Goal: Communication & Community: Answer question/provide support

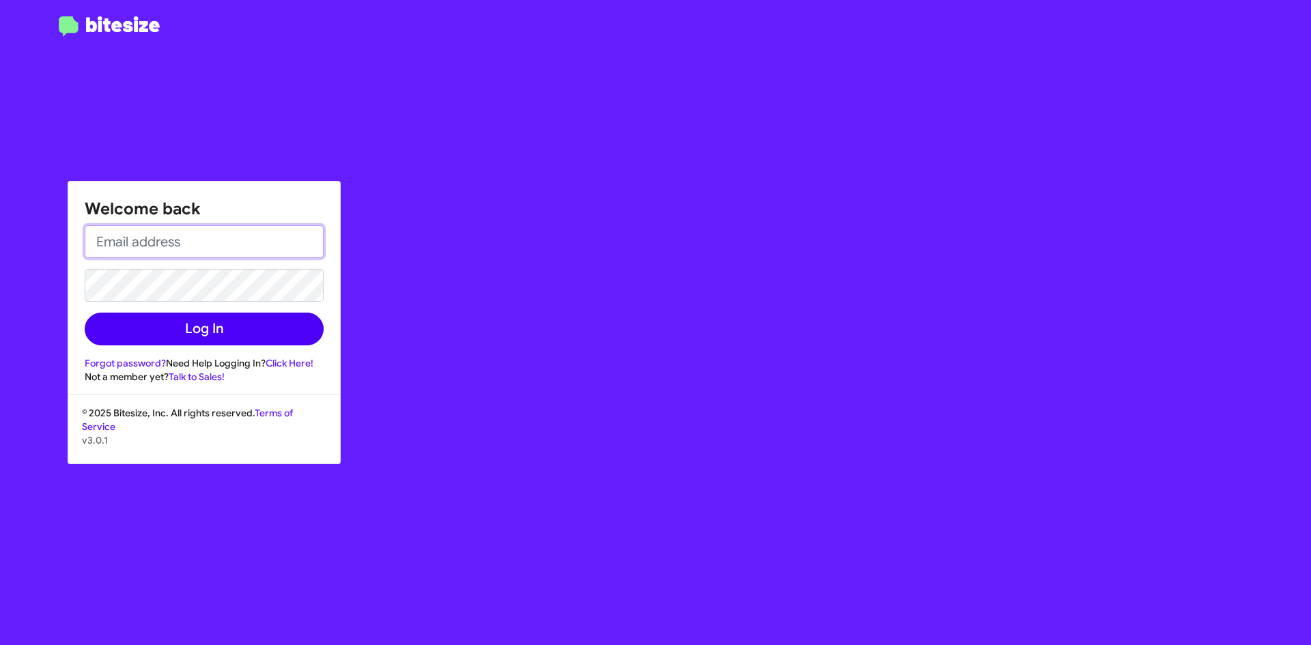
type input "[EMAIL_ADDRESS][DOMAIN_NAME]"
click at [254, 326] on button "Log In" at bounding box center [204, 329] width 239 height 33
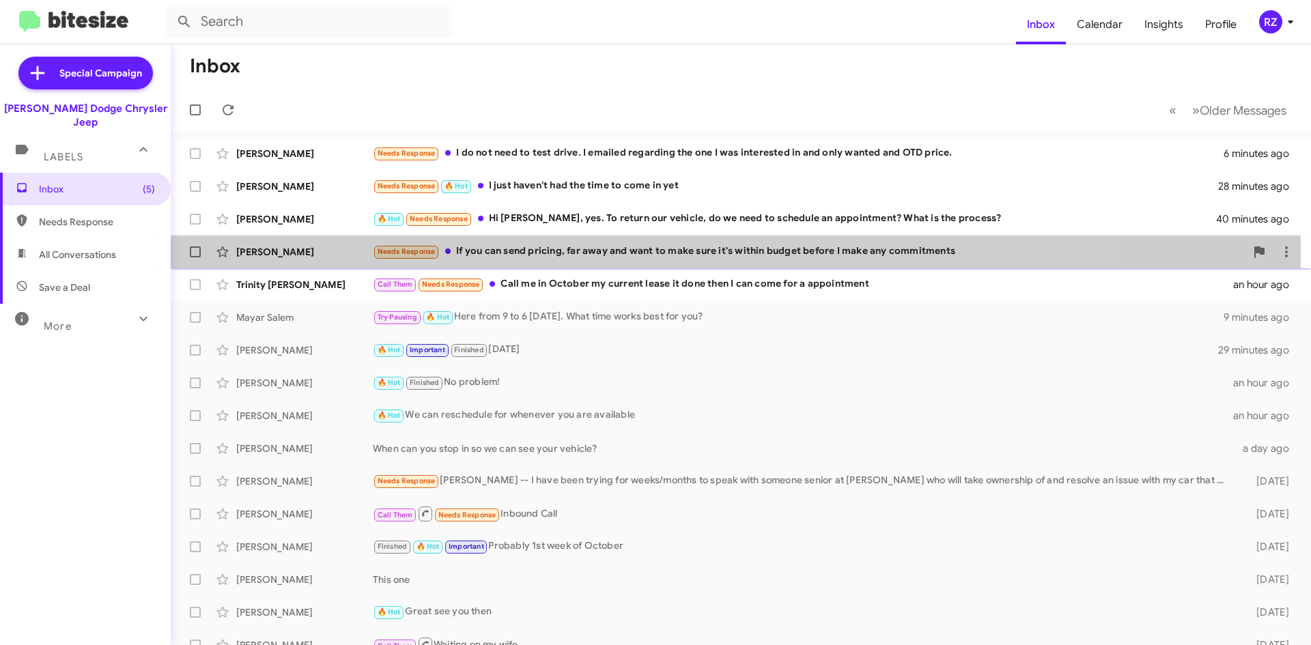
click at [600, 255] on div "Needs Response If you can send pricing, far away and want to make sure it's wit…" at bounding box center [809, 252] width 873 height 16
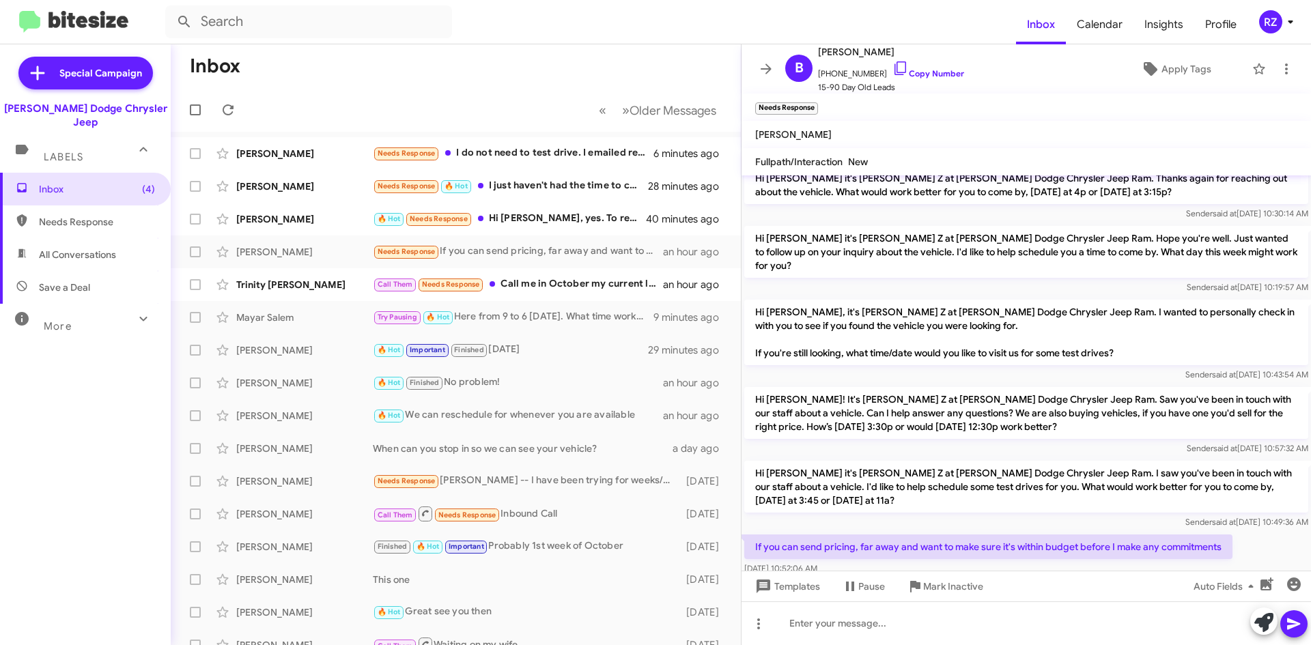
scroll to position [76, 0]
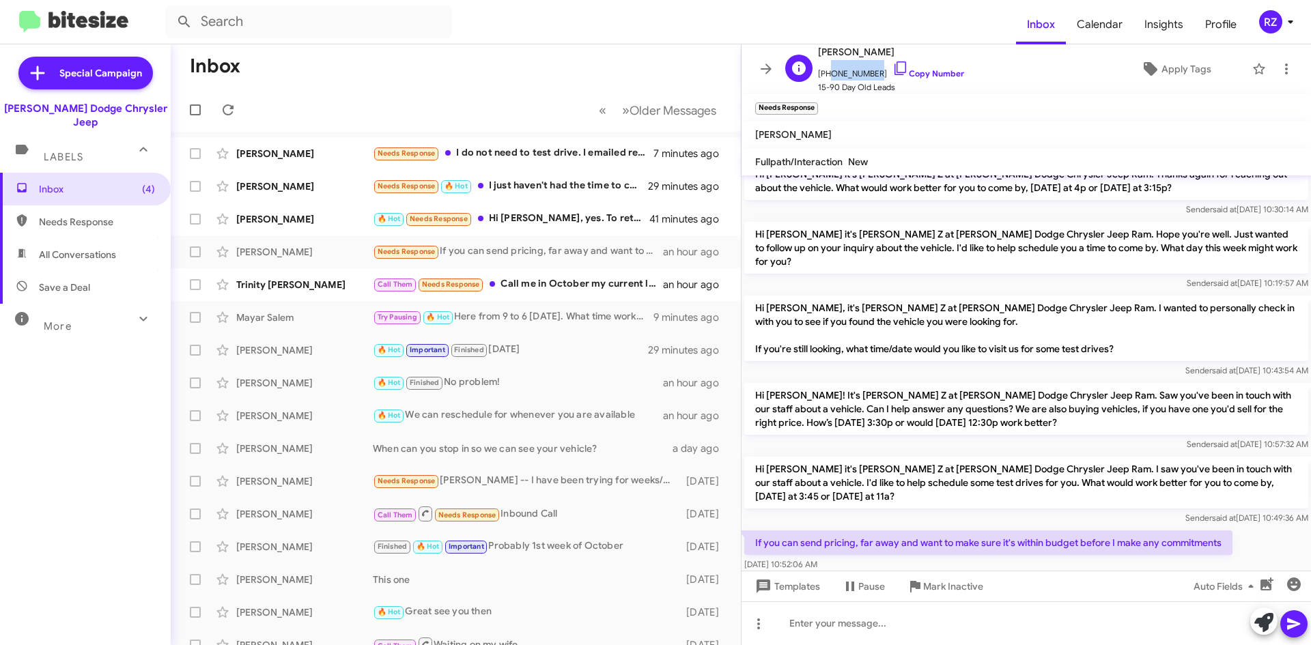
drag, startPoint x: 871, startPoint y: 76, endPoint x: 826, endPoint y: 76, distance: 45.8
click at [826, 76] on span "[PHONE_NUMBER] Copy Number" at bounding box center [891, 70] width 146 height 20
copy span "6464643833"
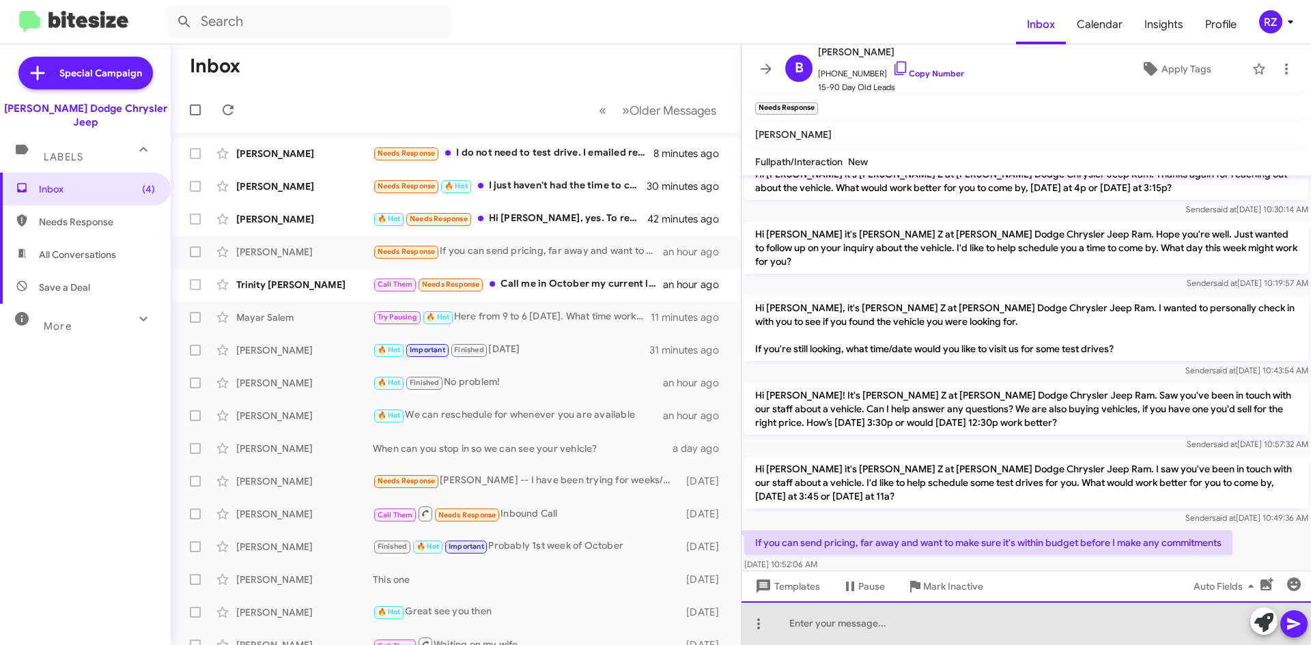
click at [839, 626] on div at bounding box center [1027, 624] width 570 height 44
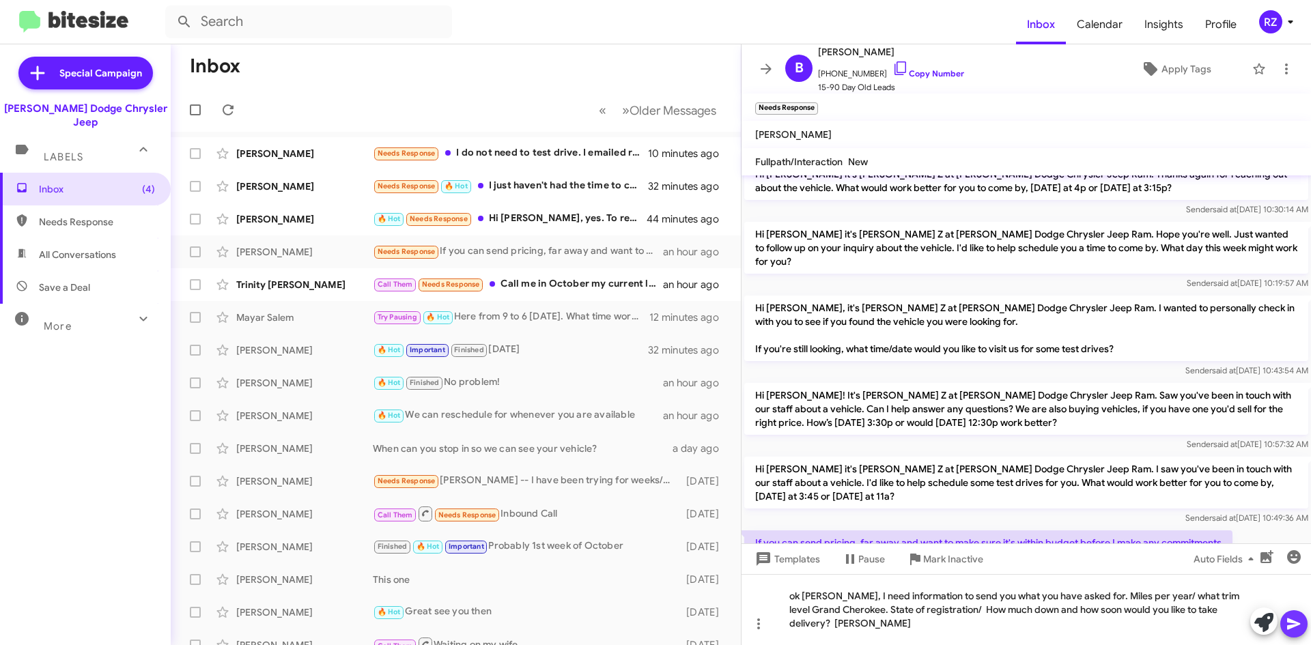
click at [1302, 626] on icon at bounding box center [1294, 624] width 16 height 16
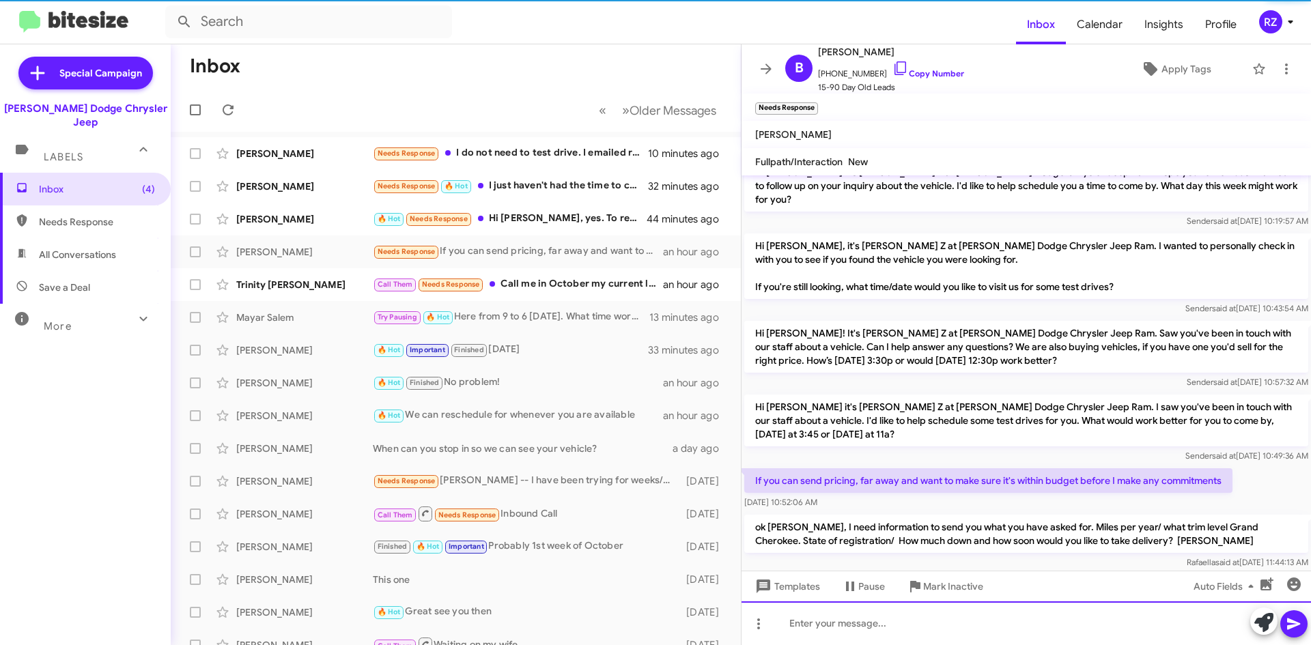
scroll to position [140, 0]
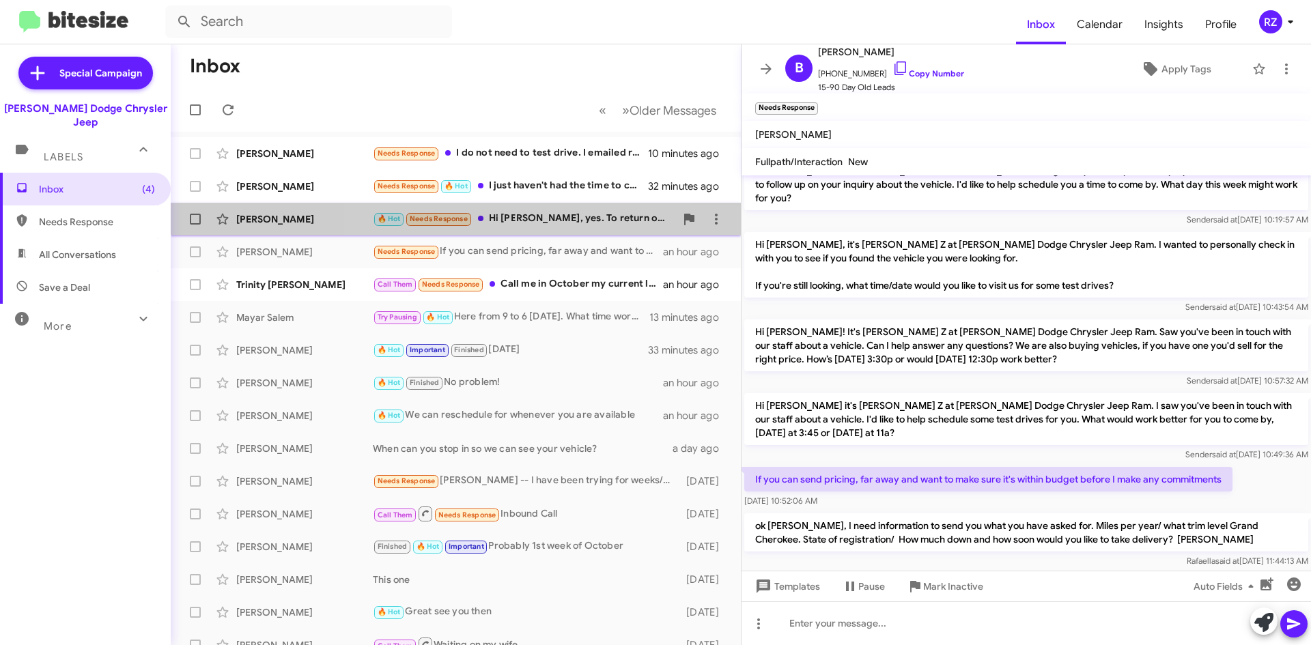
click at [539, 227] on div "🔥 Hot Needs Response Hi [PERSON_NAME], yes. To return our vehicle, do we need t…" at bounding box center [524, 219] width 303 height 16
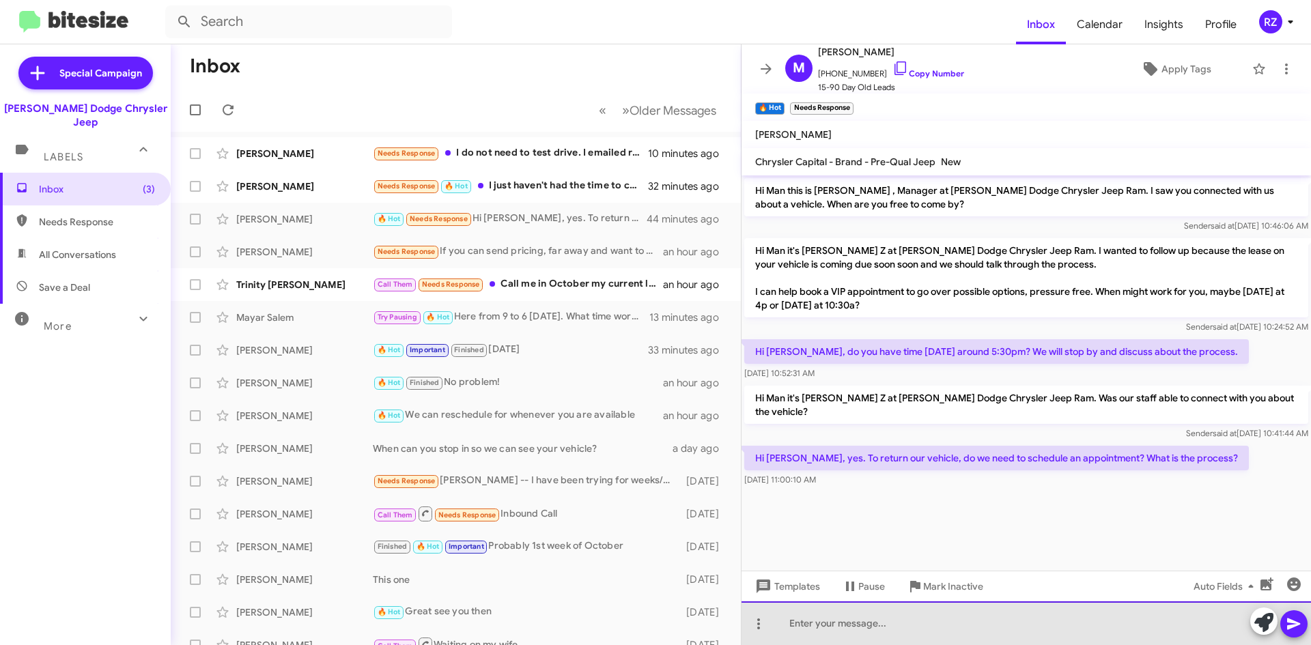
click at [843, 628] on div at bounding box center [1027, 624] width 570 height 44
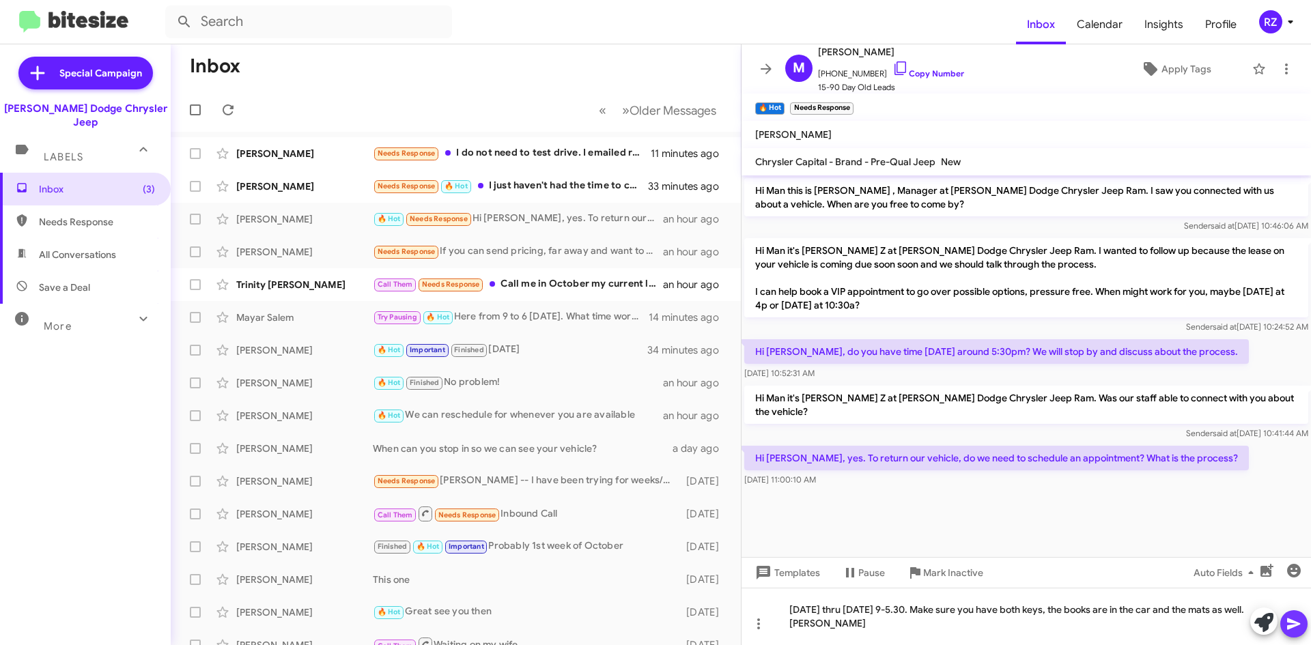
click at [1287, 627] on icon at bounding box center [1294, 624] width 16 height 16
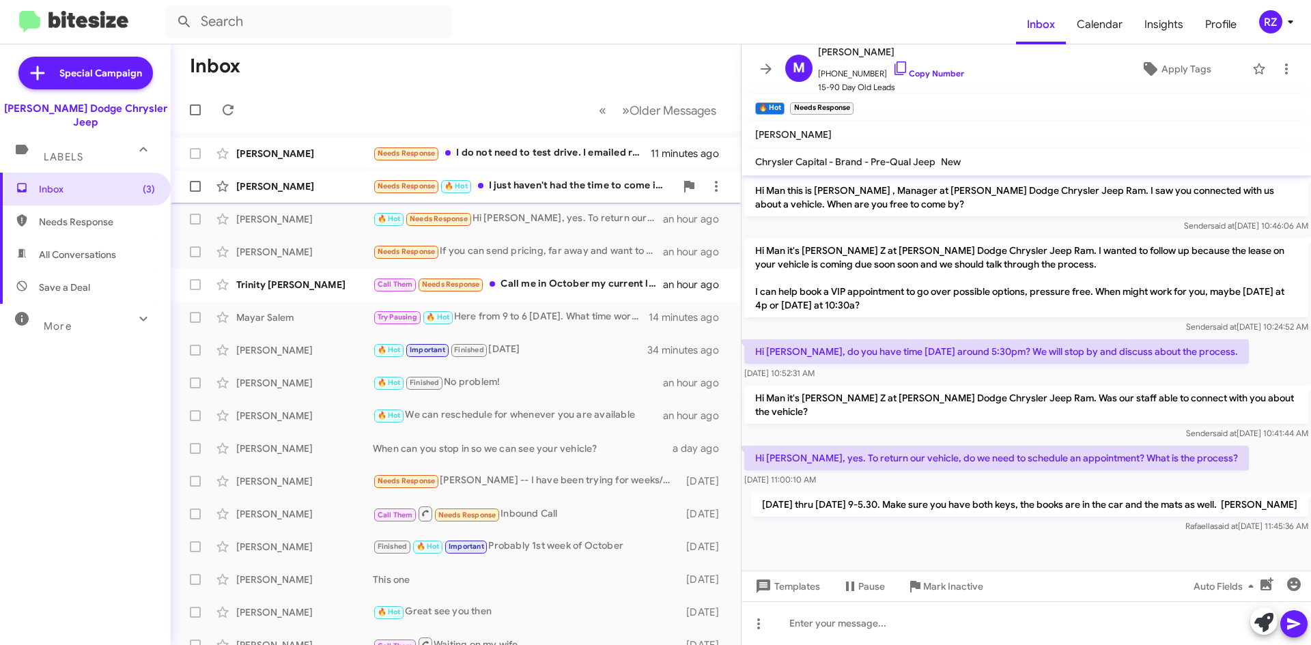
click at [507, 194] on div "Needs Response 🔥 Hot I just haven't had the time to come in yet" at bounding box center [524, 186] width 303 height 16
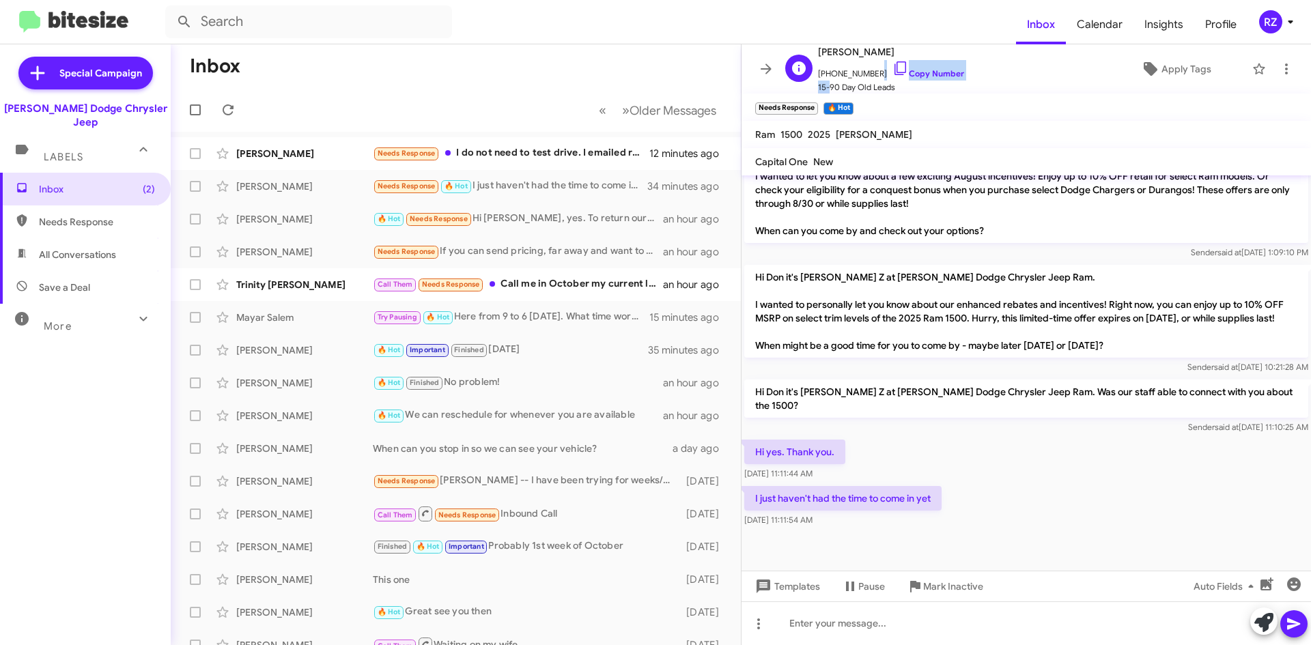
scroll to position [1, 0]
drag, startPoint x: 871, startPoint y: 73, endPoint x: 820, endPoint y: 79, distance: 51.6
click at [820, 79] on span "[PHONE_NUMBER] Copy Number" at bounding box center [891, 69] width 146 height 20
copy span "[PHONE_NUMBER]"
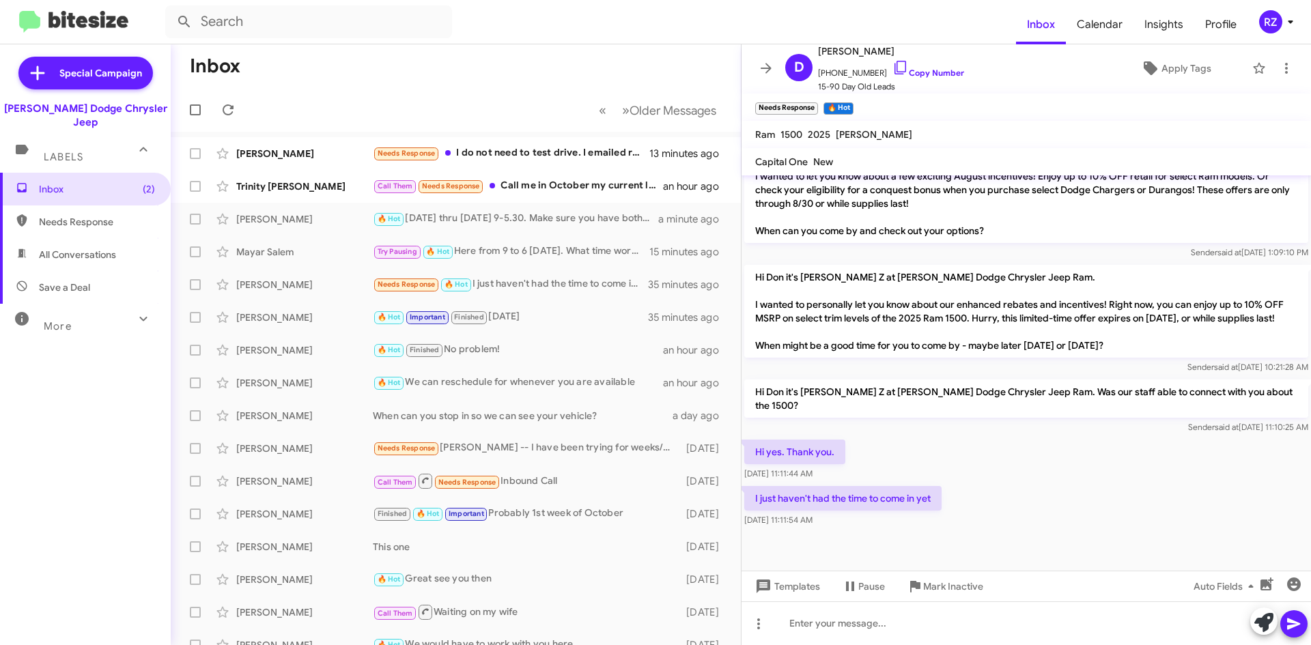
click at [925, 110] on mat-toolbar "Needs Response × 🔥 Hot ×" at bounding box center [1027, 107] width 570 height 27
drag, startPoint x: 872, startPoint y: 73, endPoint x: 826, endPoint y: 72, distance: 46.5
click at [826, 72] on span "[PHONE_NUMBER] Copy Number" at bounding box center [891, 69] width 146 height 20
copy span "8565059482"
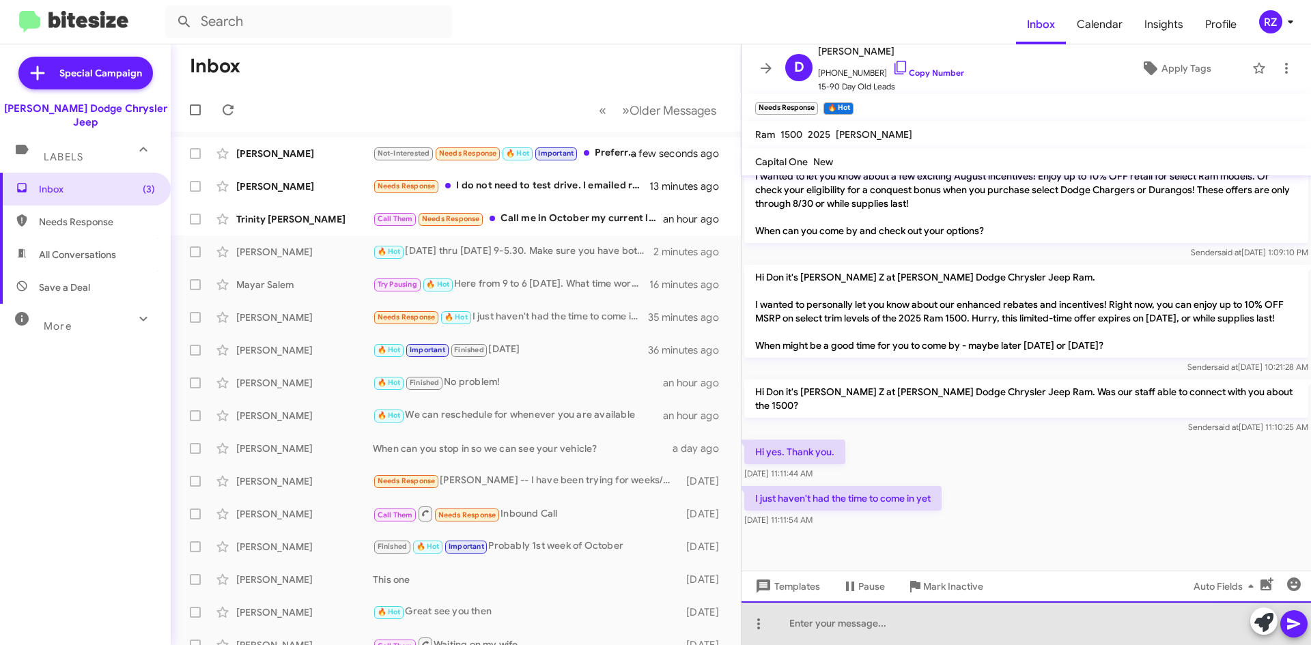
click at [830, 623] on div at bounding box center [1027, 624] width 570 height 44
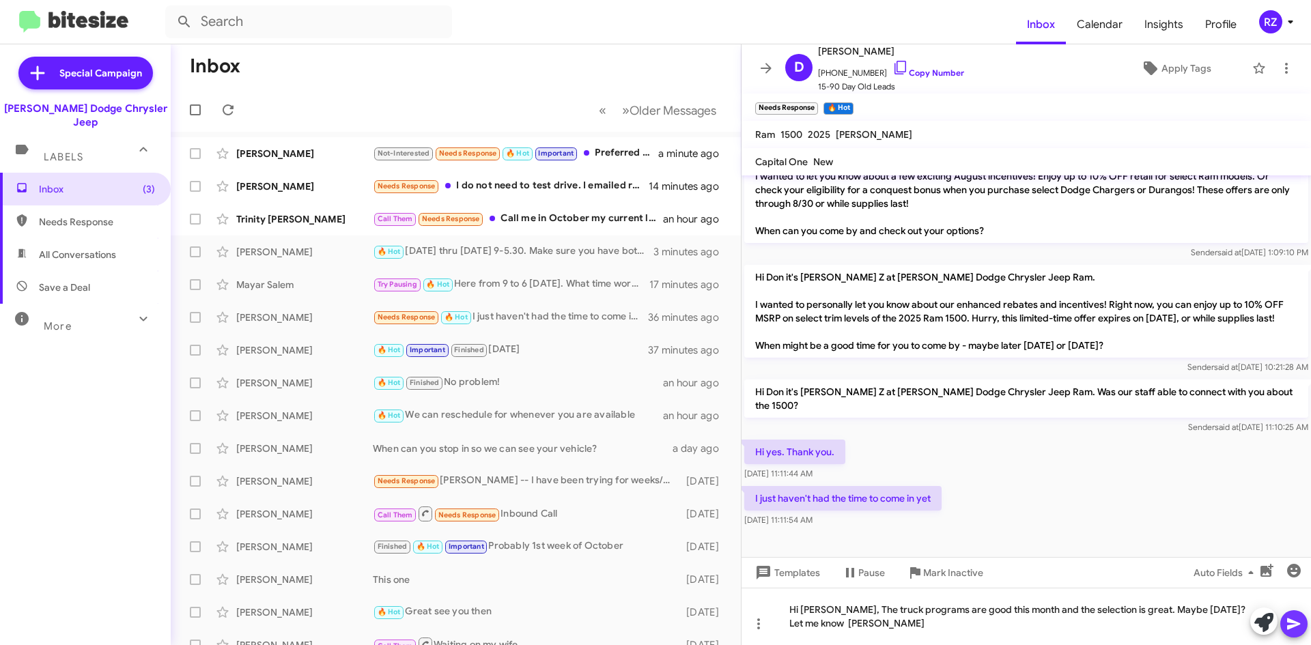
click at [1293, 629] on icon at bounding box center [1294, 624] width 16 height 16
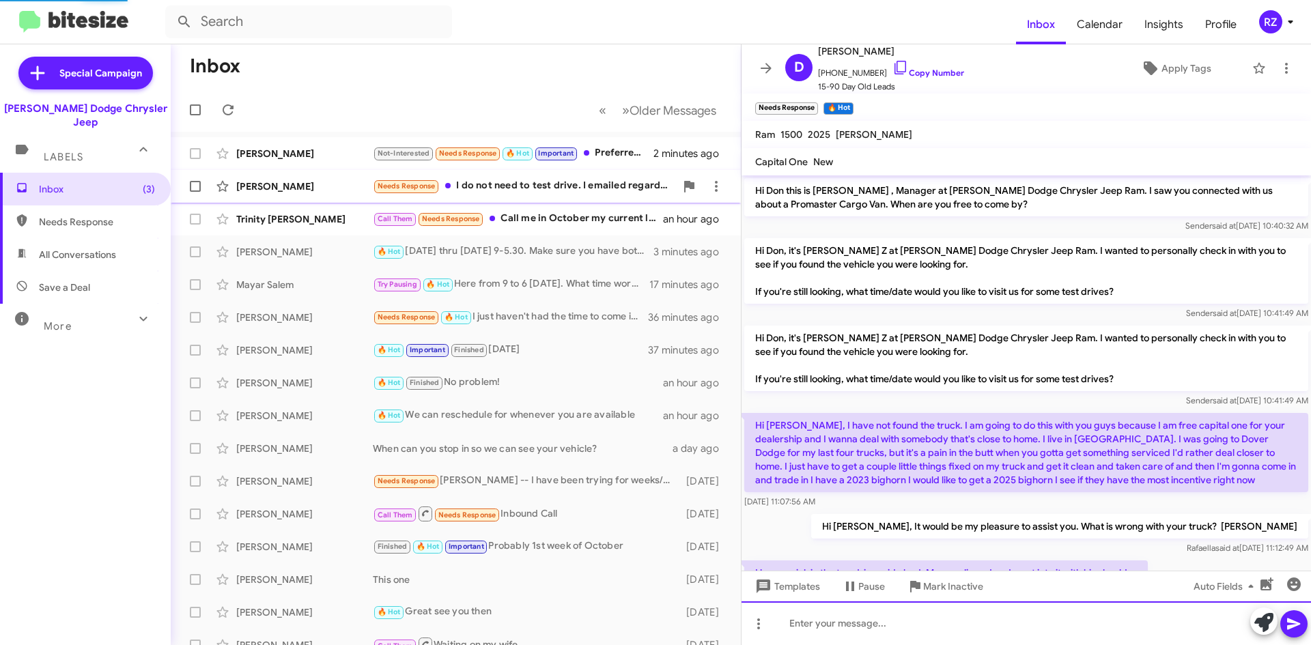
scroll to position [68, 0]
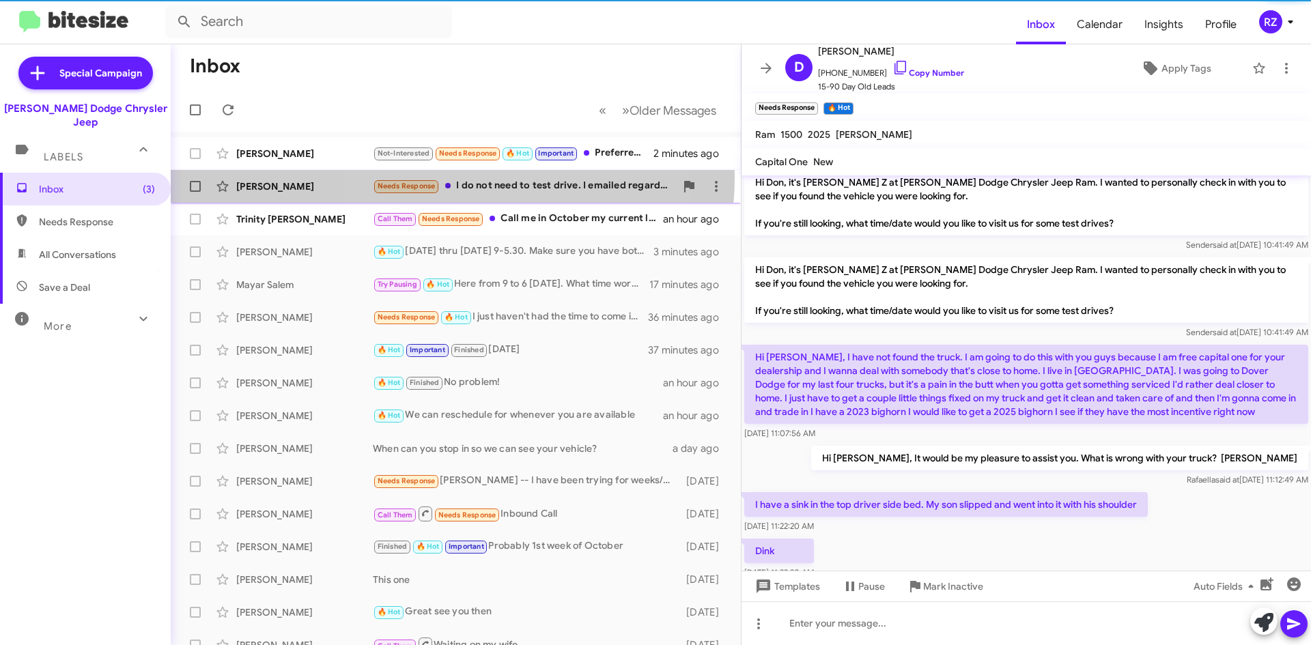
click at [452, 178] on div "[PERSON_NAME] Needs Response I do not need to test drive. I emailed regarding t…" at bounding box center [456, 186] width 548 height 27
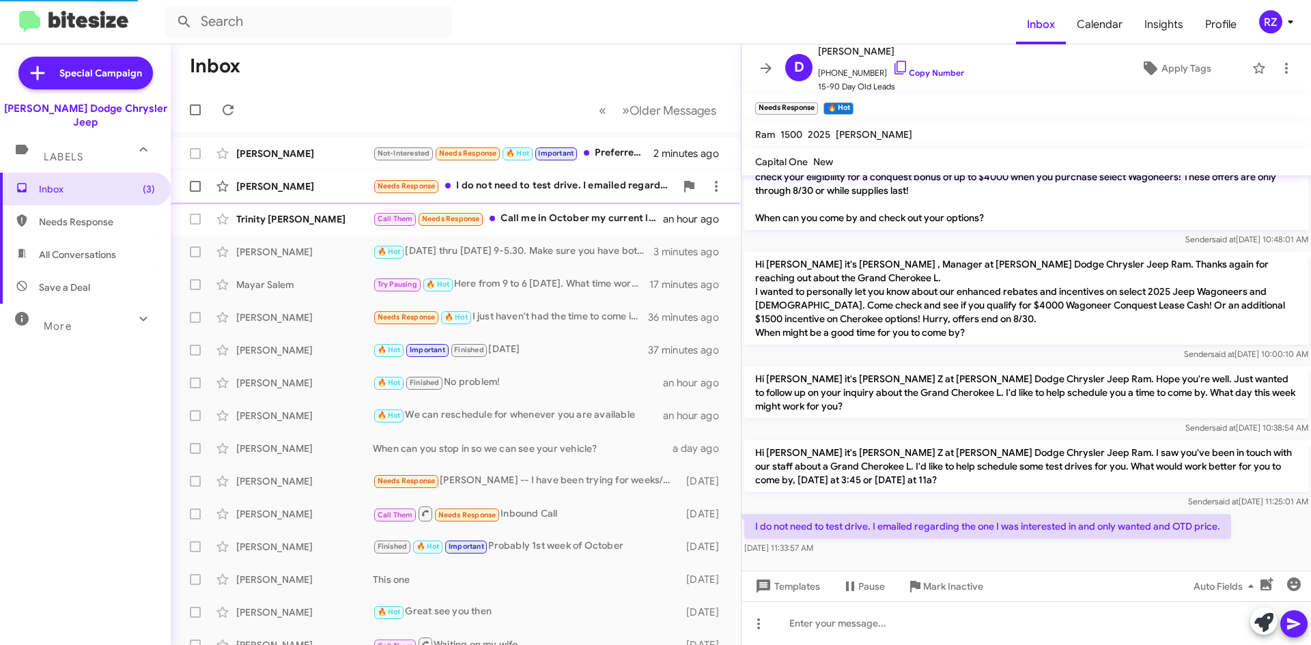
scroll to position [59, 0]
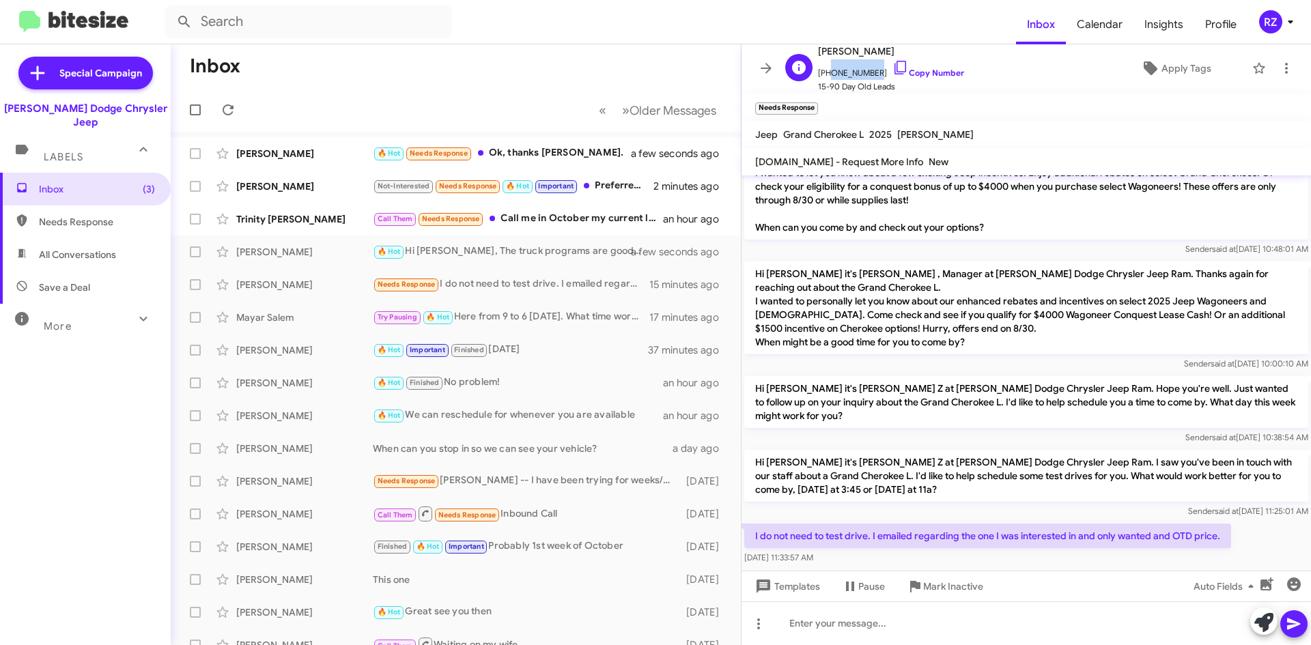
drag, startPoint x: 870, startPoint y: 76, endPoint x: 826, endPoint y: 71, distance: 44.0
click at [826, 71] on span "[PHONE_NUMBER] Copy Number" at bounding box center [891, 69] width 146 height 20
copy span "6107032333"
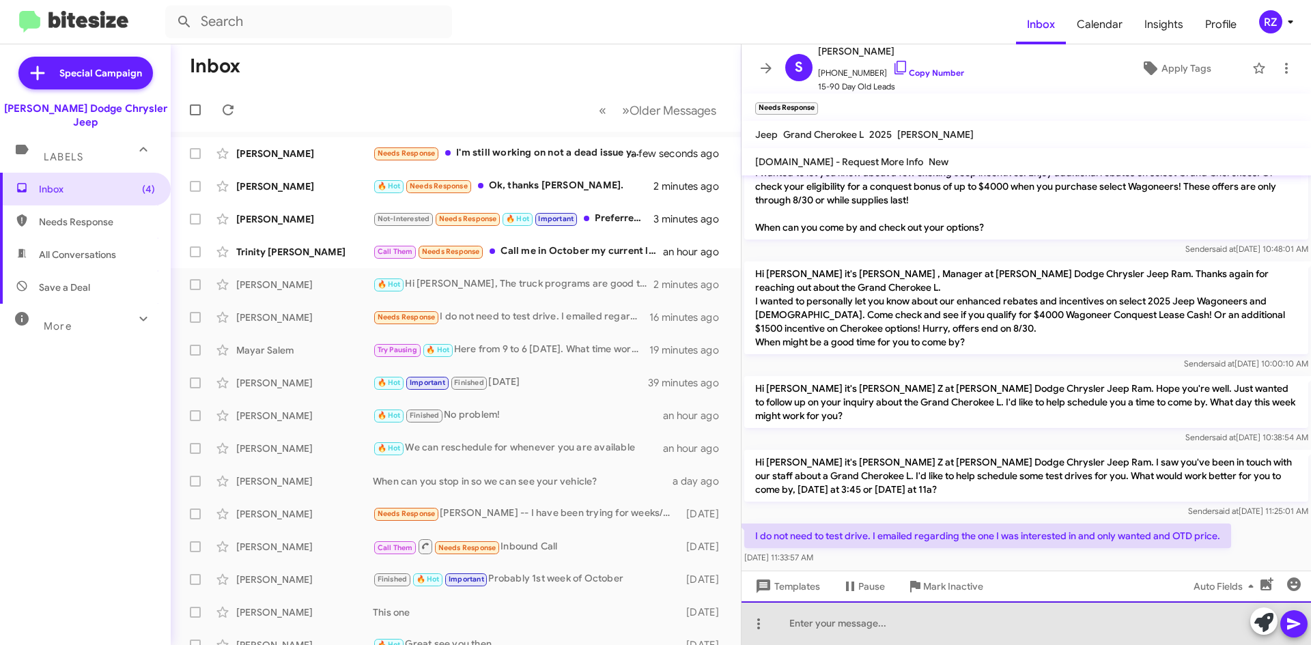
click at [815, 626] on div at bounding box center [1027, 624] width 570 height 44
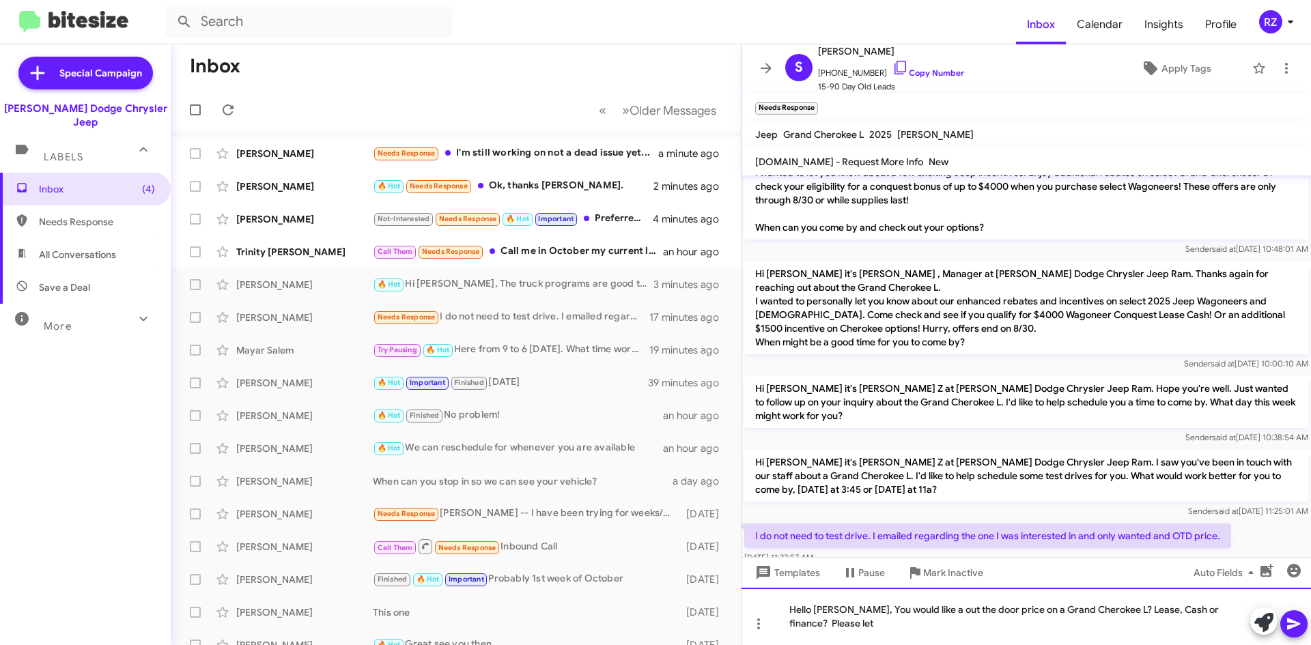
scroll to position [68, 0]
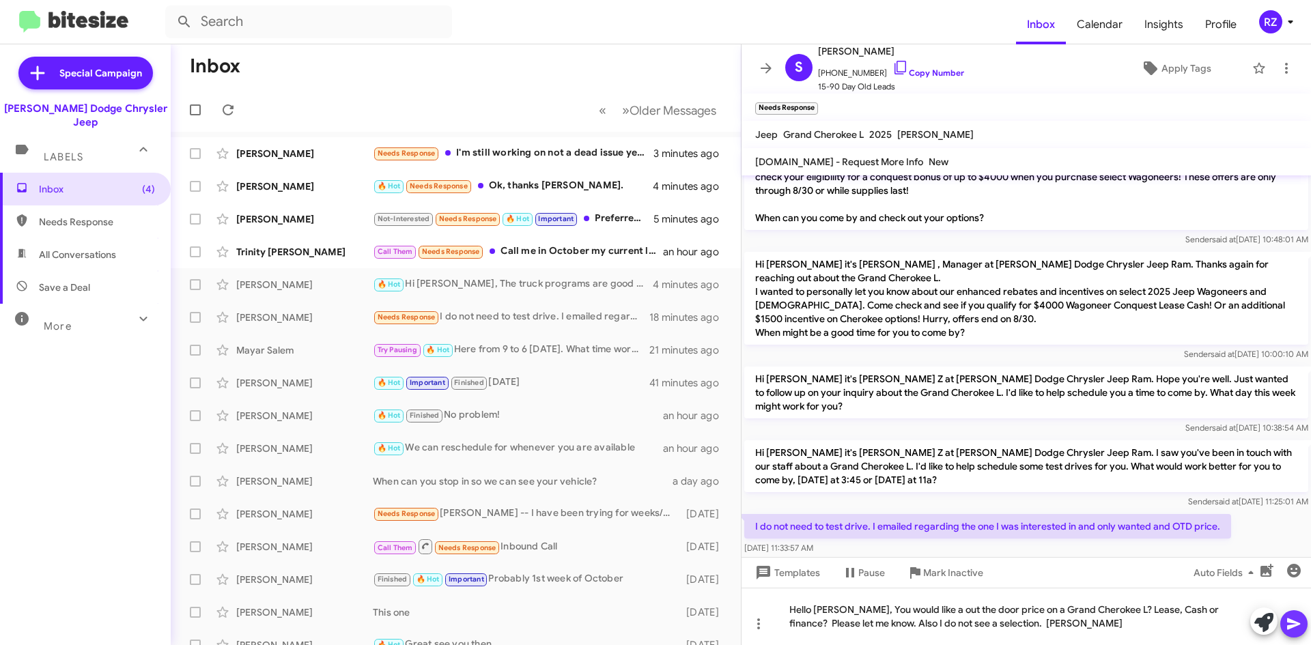
click at [1296, 628] on icon at bounding box center [1294, 624] width 16 height 16
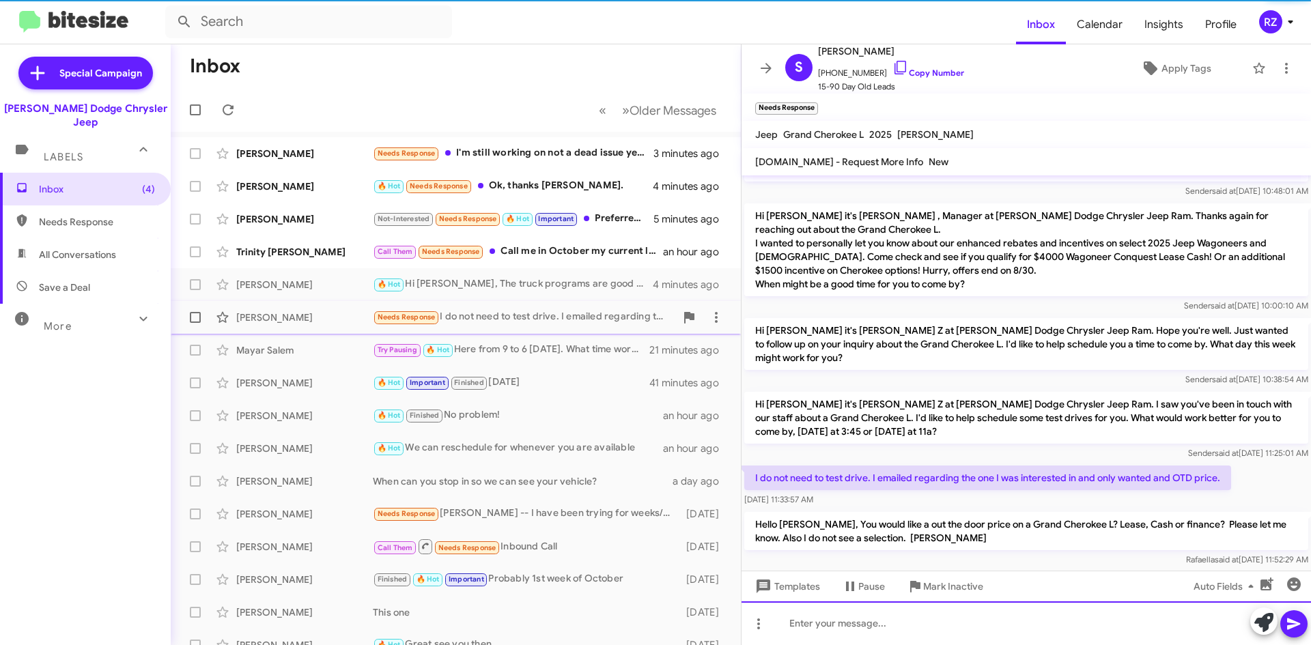
scroll to position [122, 0]
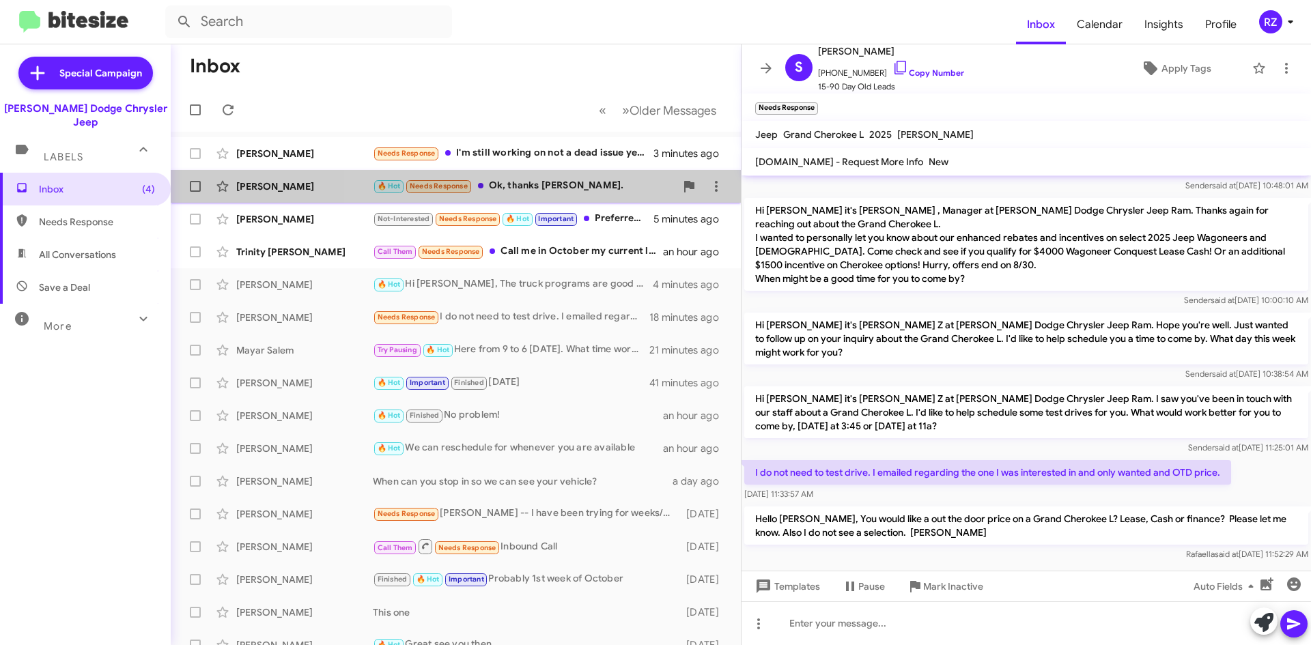
click at [604, 191] on div "🔥 Hot Needs Response Ok, thanks [PERSON_NAME]." at bounding box center [524, 186] width 303 height 16
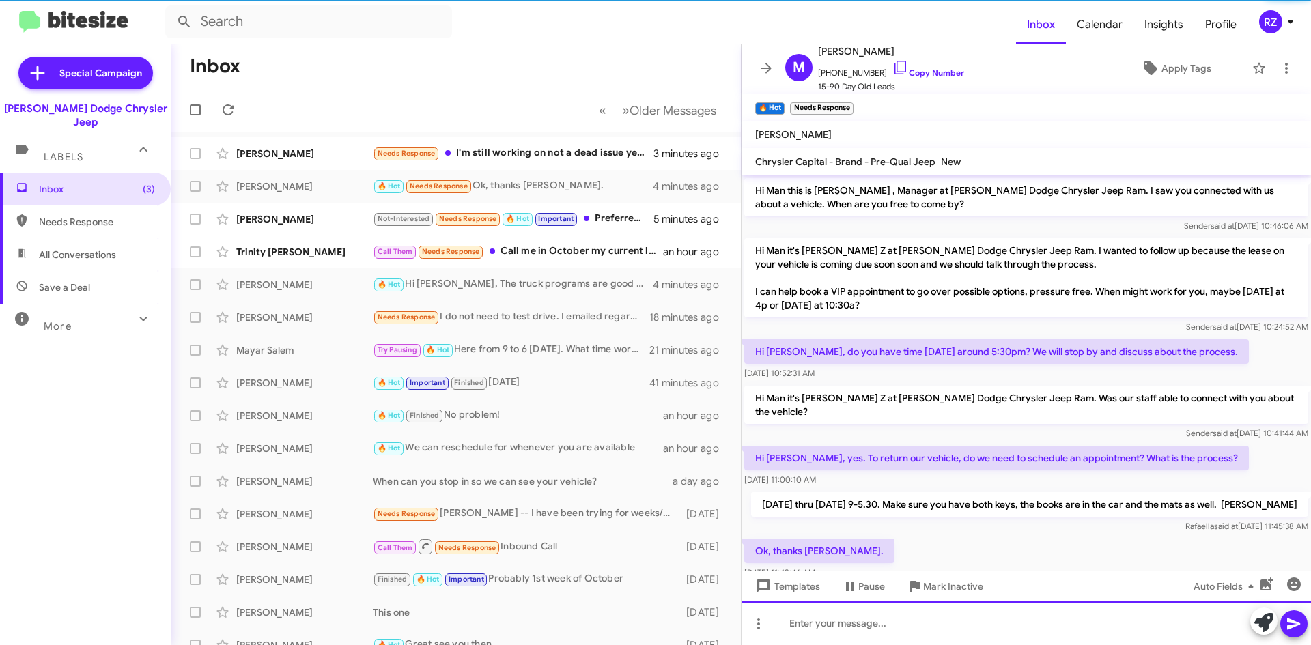
click at [835, 626] on div at bounding box center [1027, 624] width 570 height 44
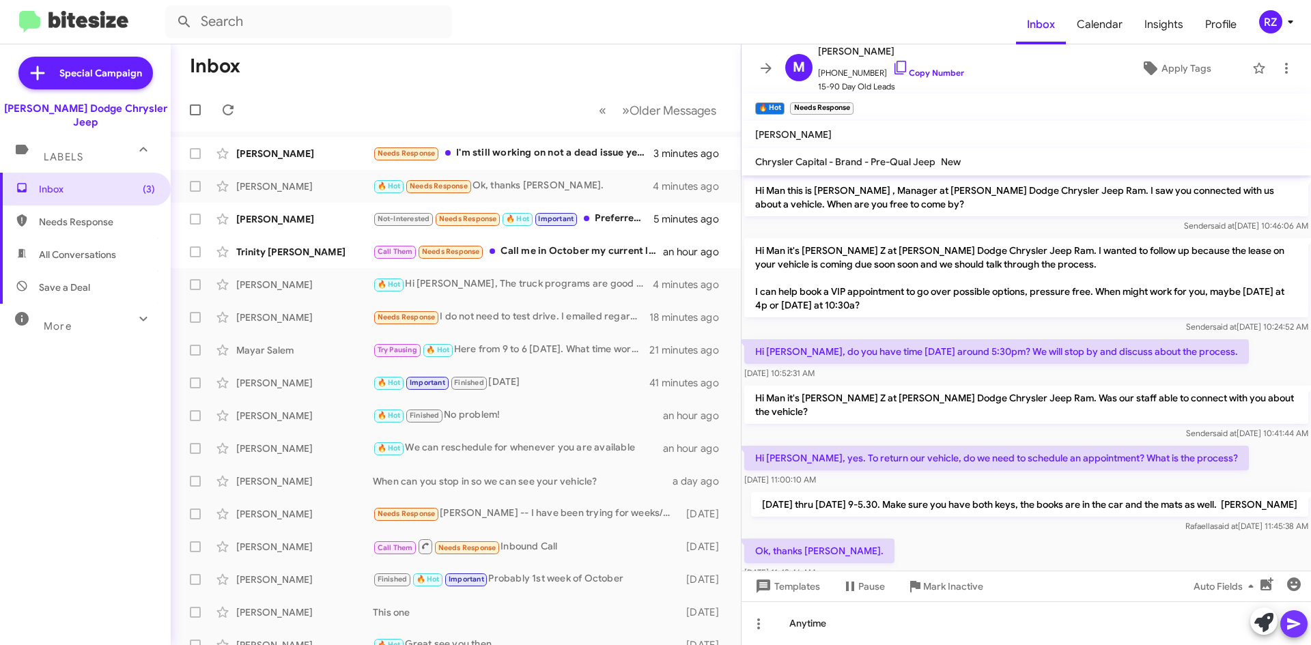
click at [1291, 628] on icon at bounding box center [1293, 625] width 13 height 12
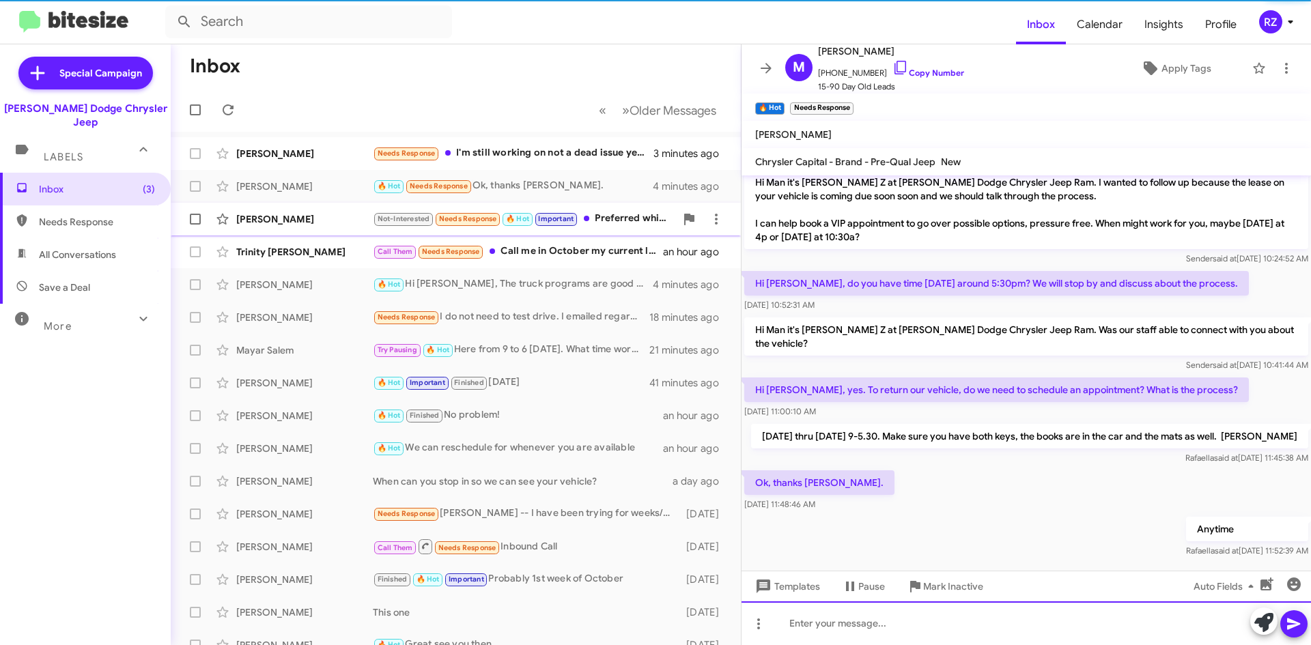
scroll to position [72, 0]
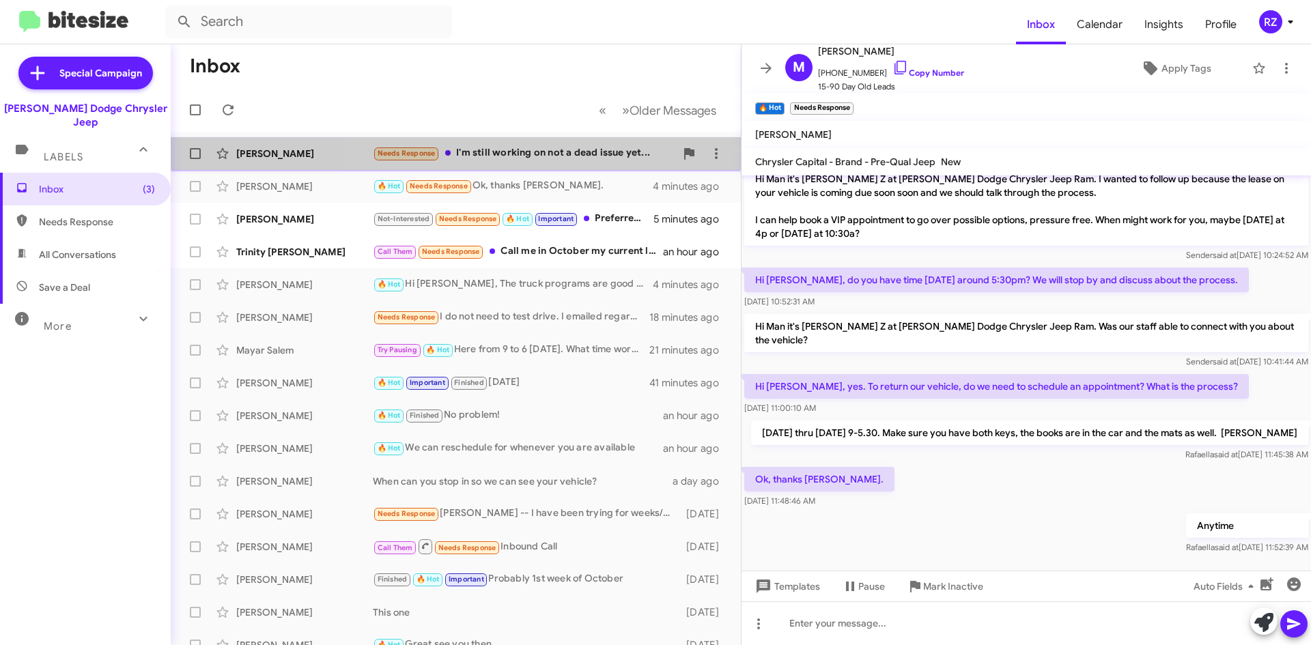
click at [545, 156] on div "Needs Response I'm still working on not a dead issue yet..." at bounding box center [524, 153] width 303 height 16
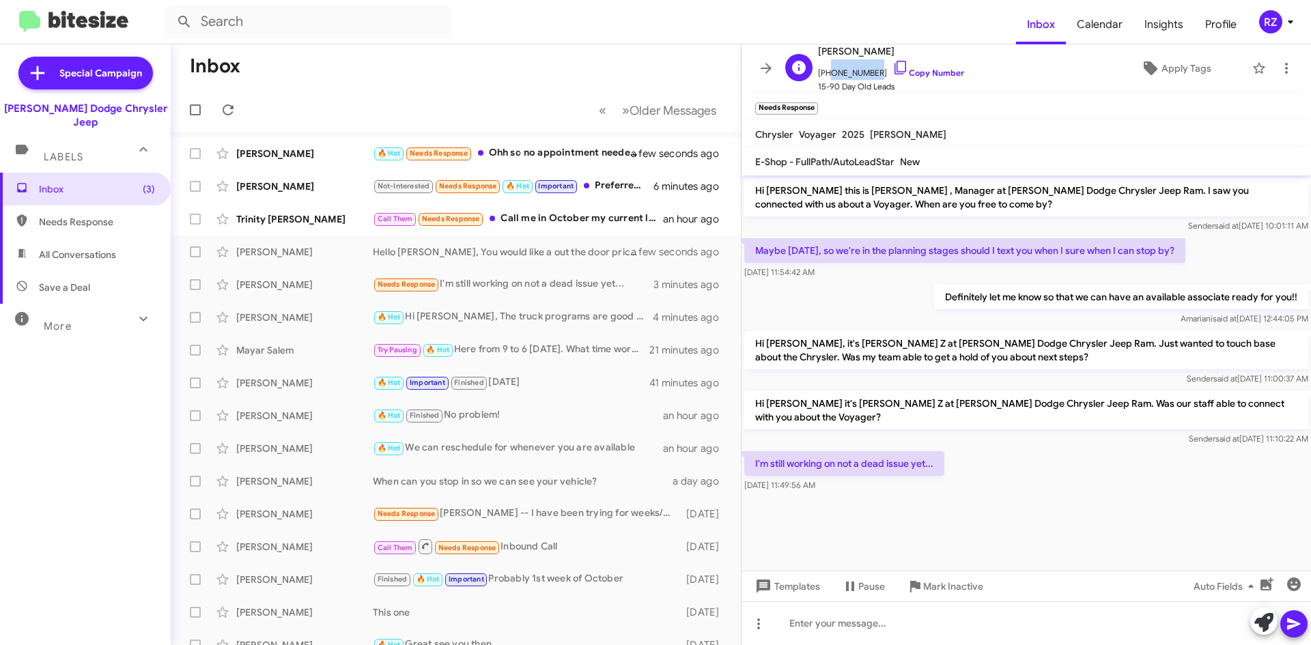
drag, startPoint x: 869, startPoint y: 74, endPoint x: 848, endPoint y: 67, distance: 21.8
click at [826, 72] on span "[PHONE_NUMBER] Copy Number" at bounding box center [891, 69] width 146 height 20
copy span "9737525652"
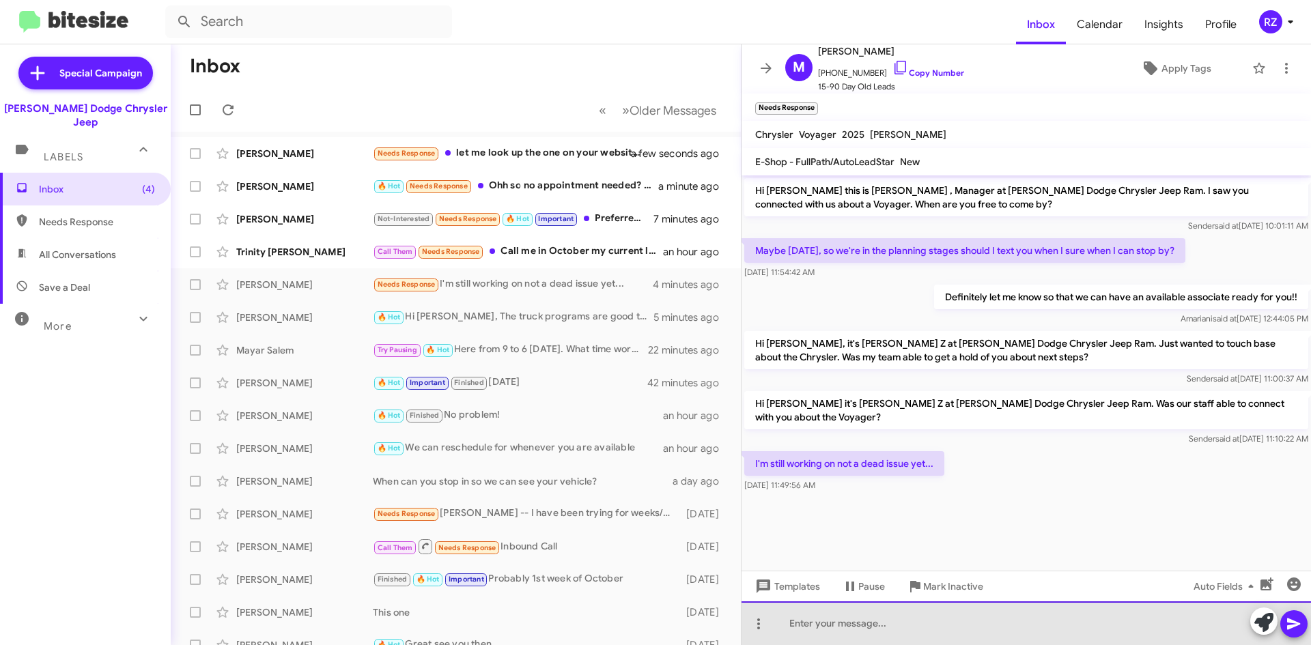
click at [813, 631] on div at bounding box center [1027, 624] width 570 height 44
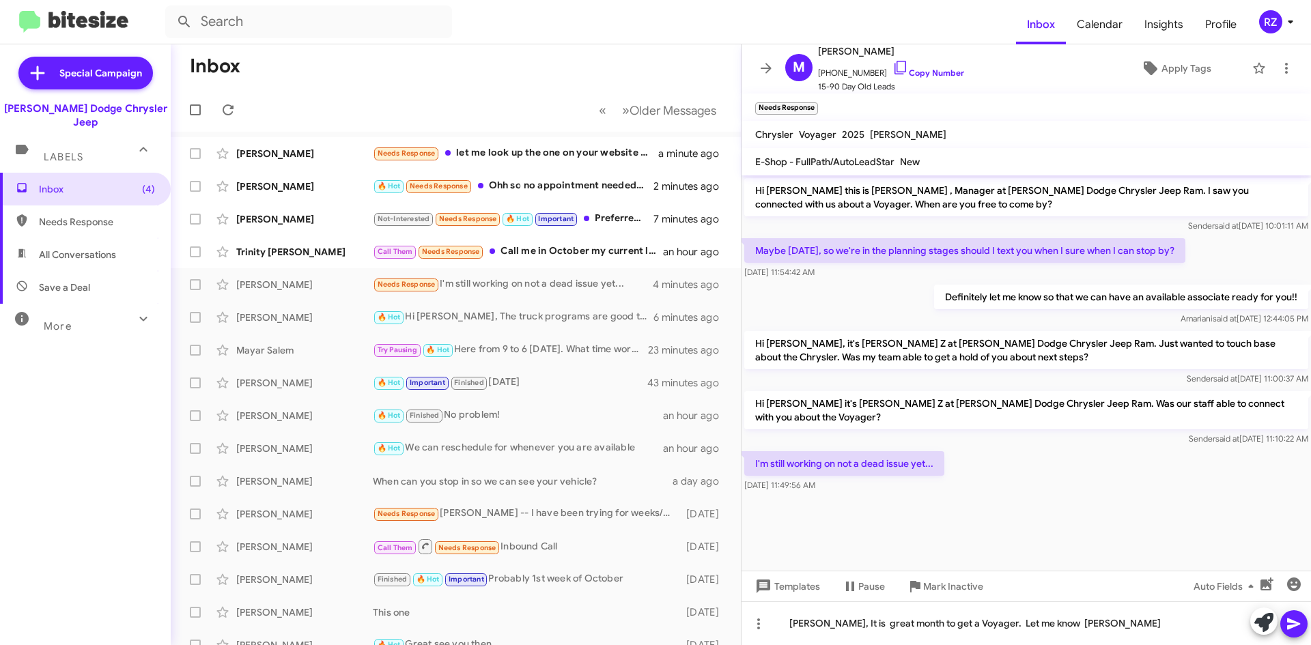
click at [1294, 621] on icon at bounding box center [1293, 625] width 13 height 12
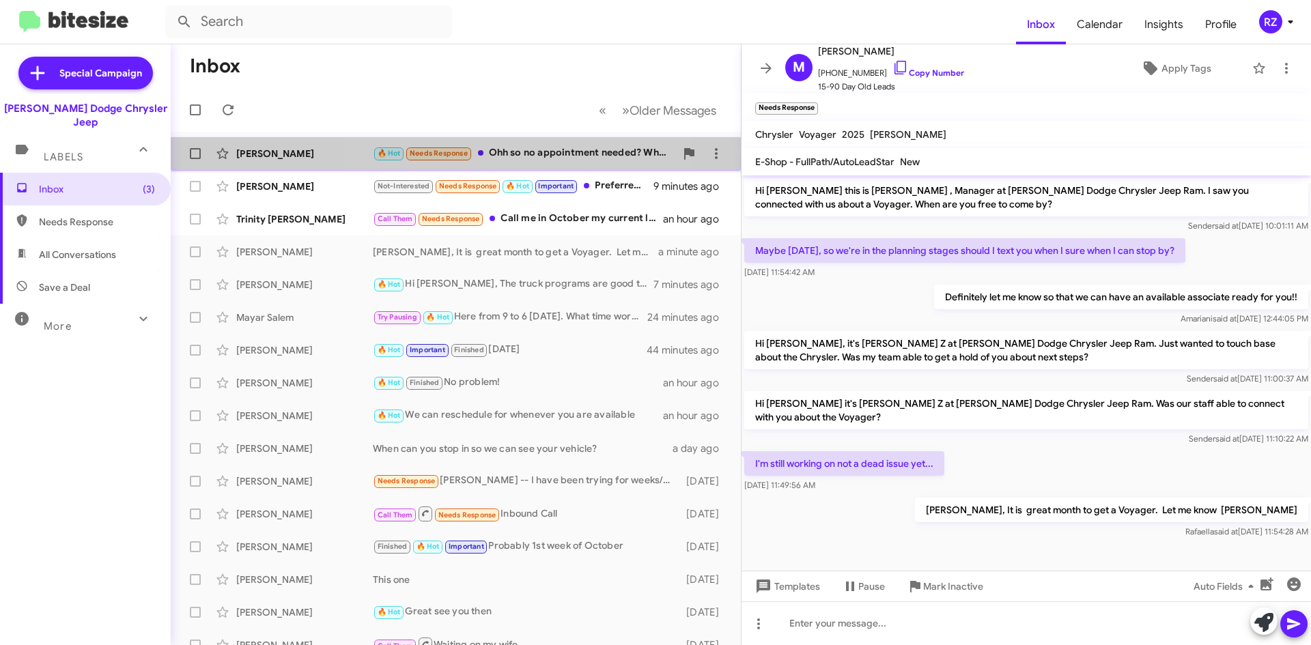
click at [472, 156] on span "Needs Response" at bounding box center [438, 152] width 67 height 12
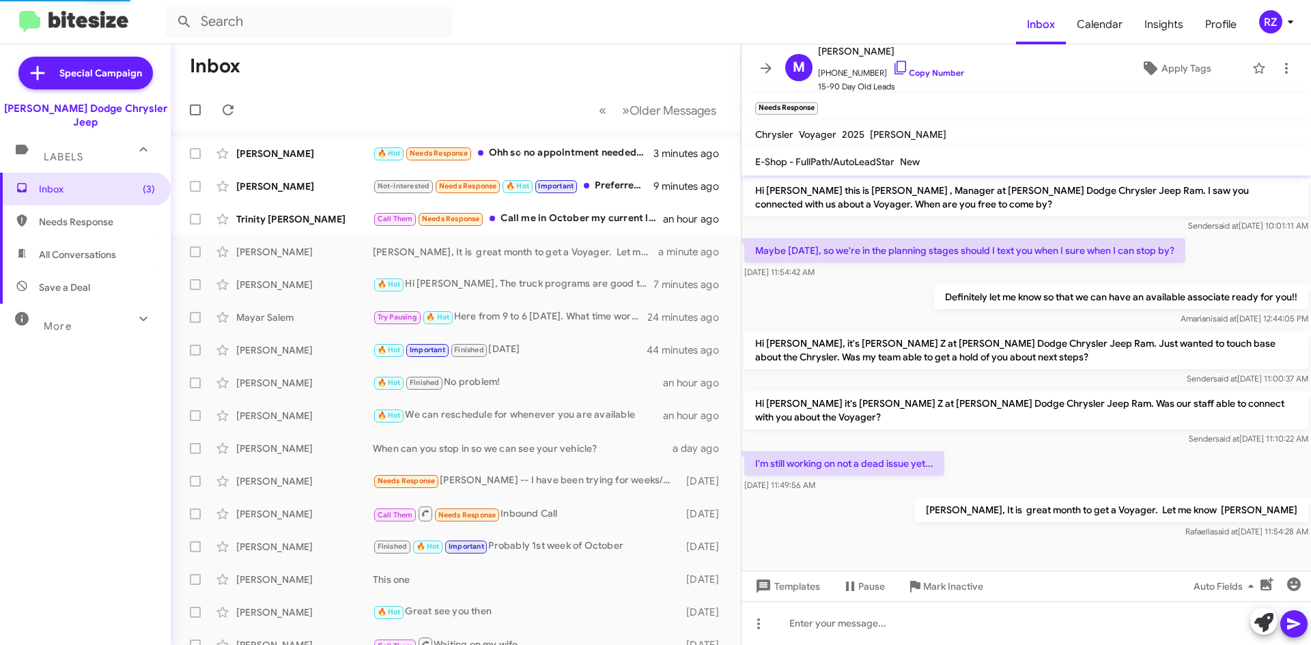
scroll to position [122, 0]
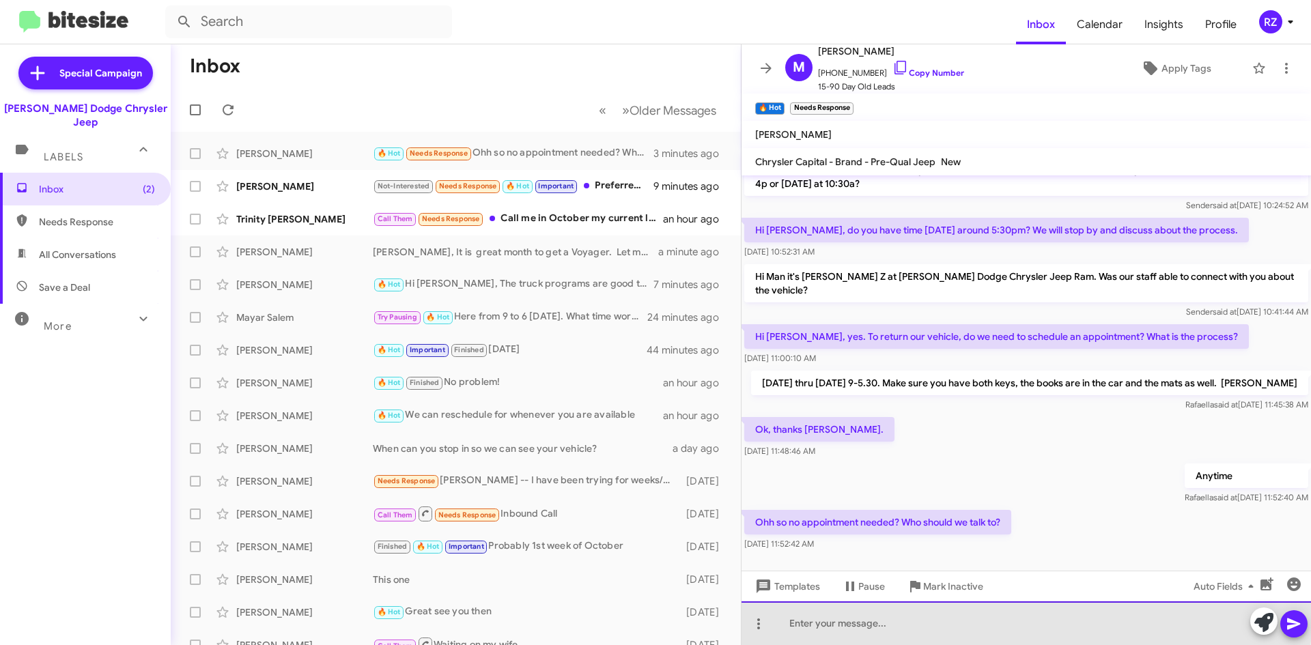
click at [854, 617] on div at bounding box center [1027, 624] width 570 height 44
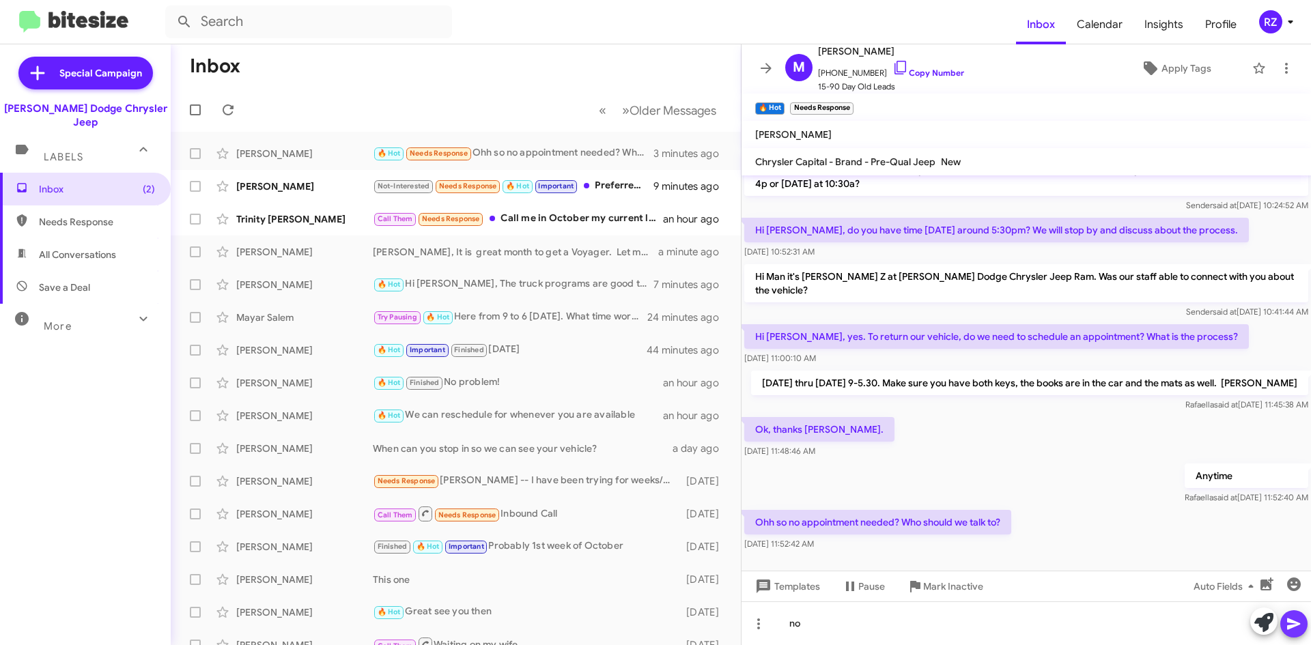
click at [1296, 622] on icon at bounding box center [1293, 625] width 13 height 12
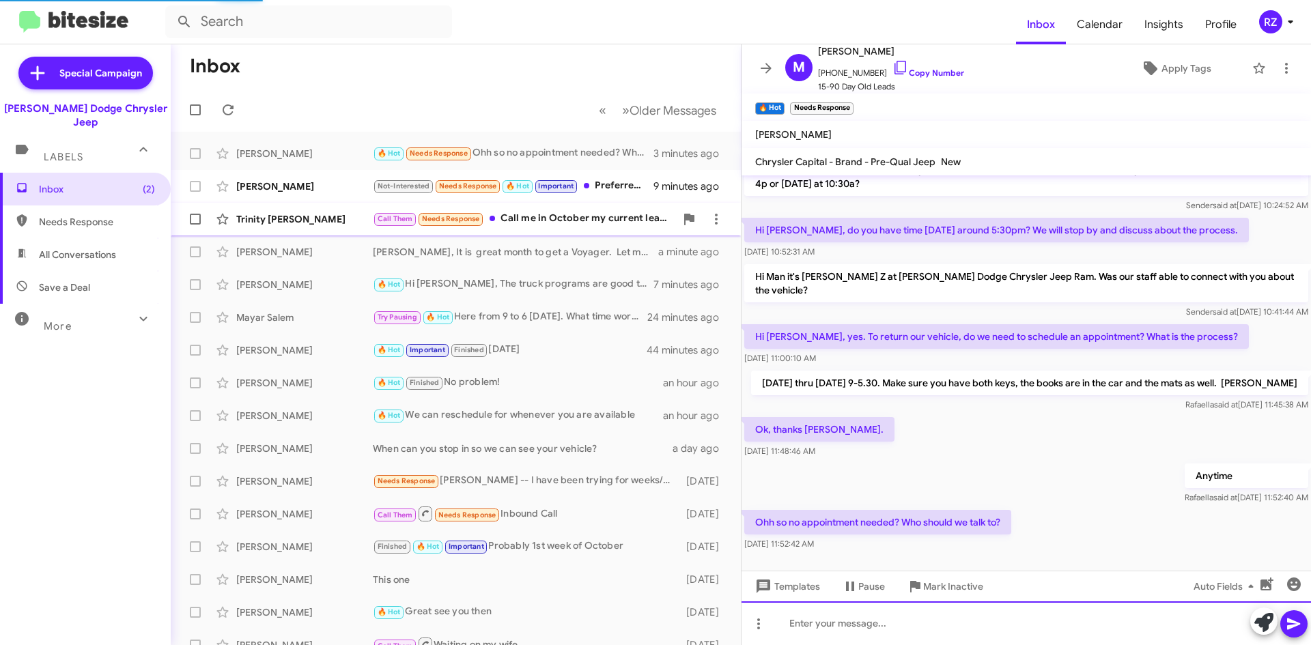
scroll to position [0, 0]
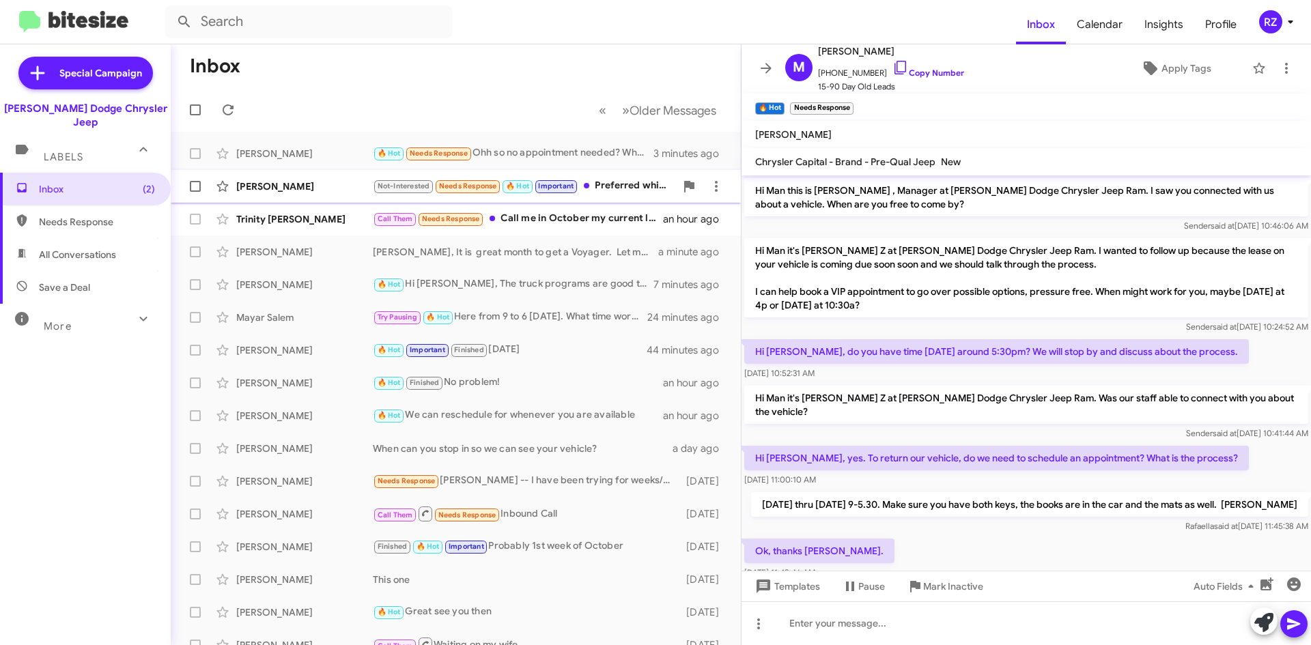
click at [361, 182] on div "[PERSON_NAME]" at bounding box center [304, 187] width 137 height 14
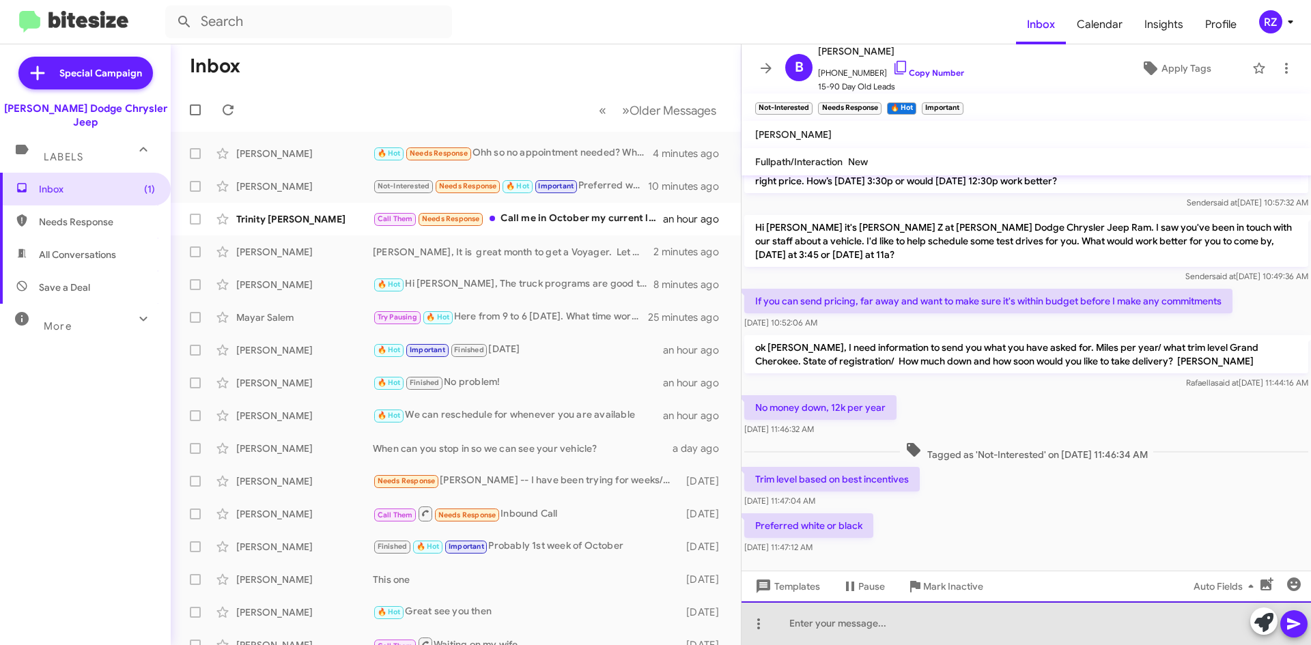
click at [844, 628] on div at bounding box center [1027, 624] width 570 height 44
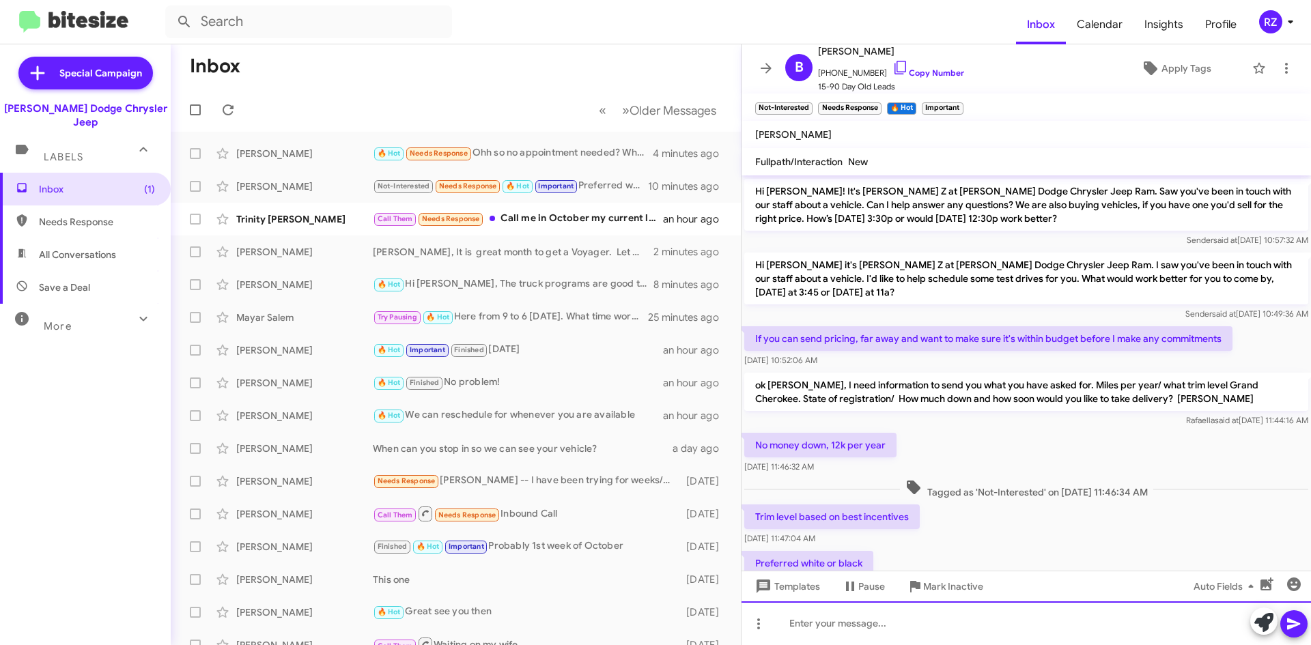
scroll to position [368, 0]
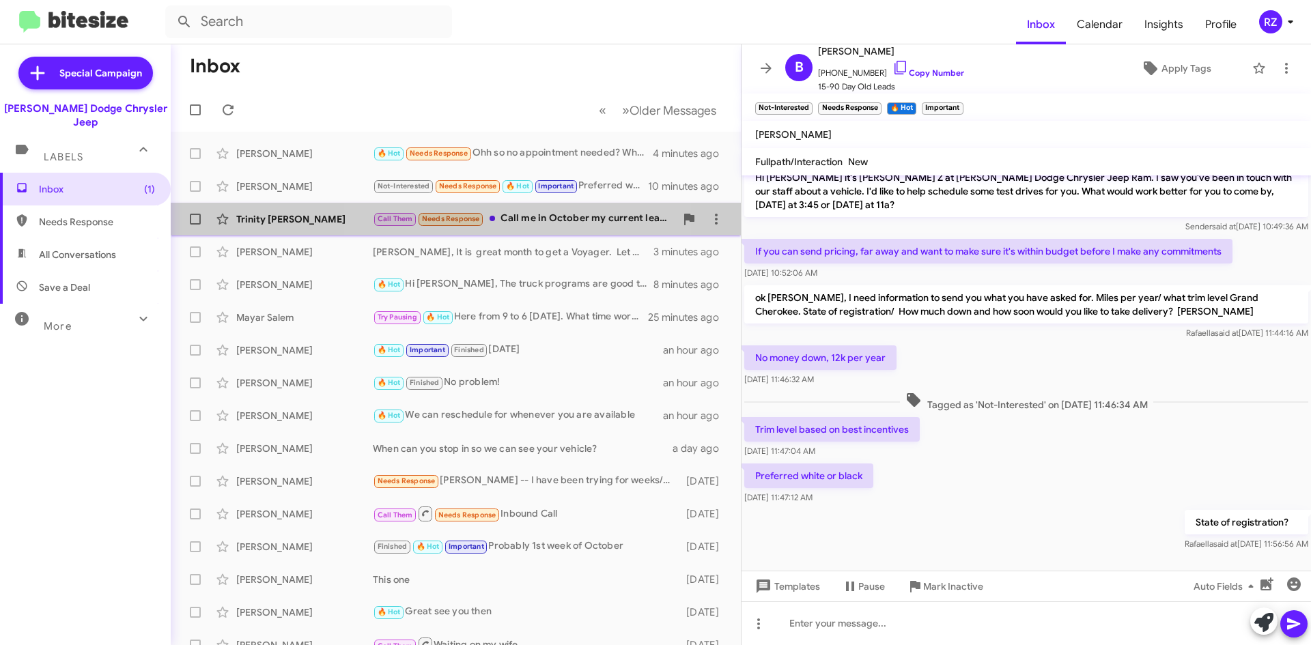
click at [507, 218] on div "Call Them Needs Response Call me in October my current lease it done then I can…" at bounding box center [524, 219] width 303 height 16
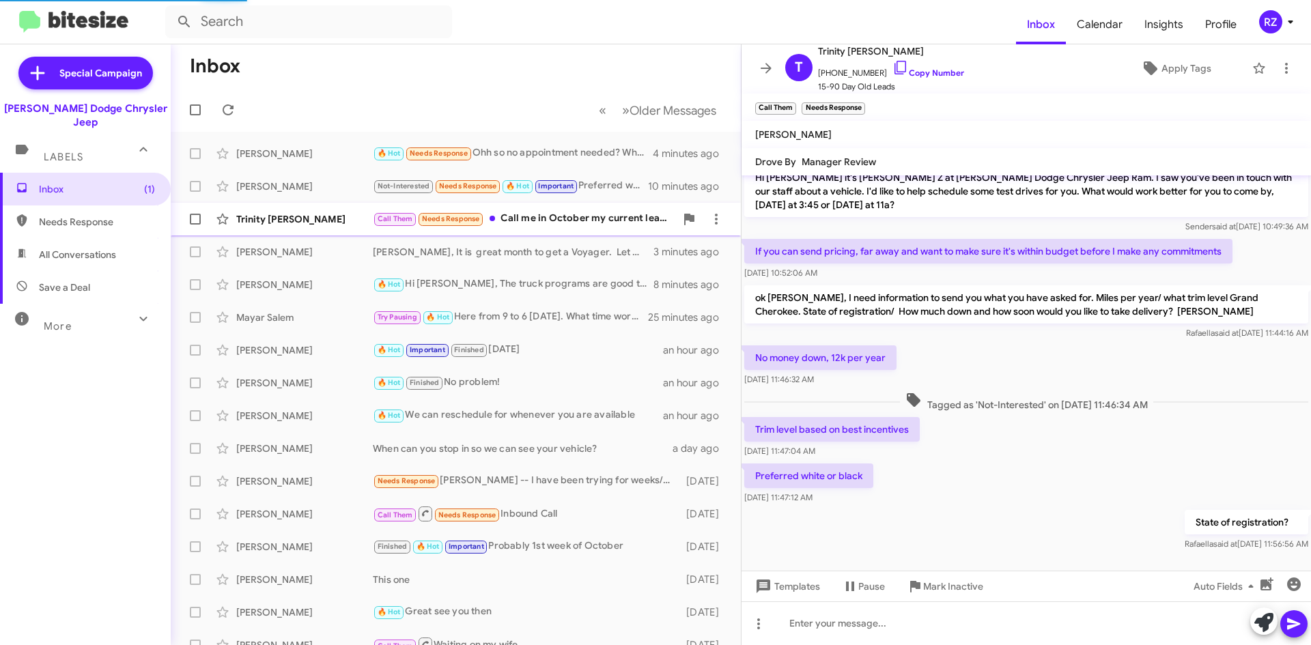
scroll to position [54, 0]
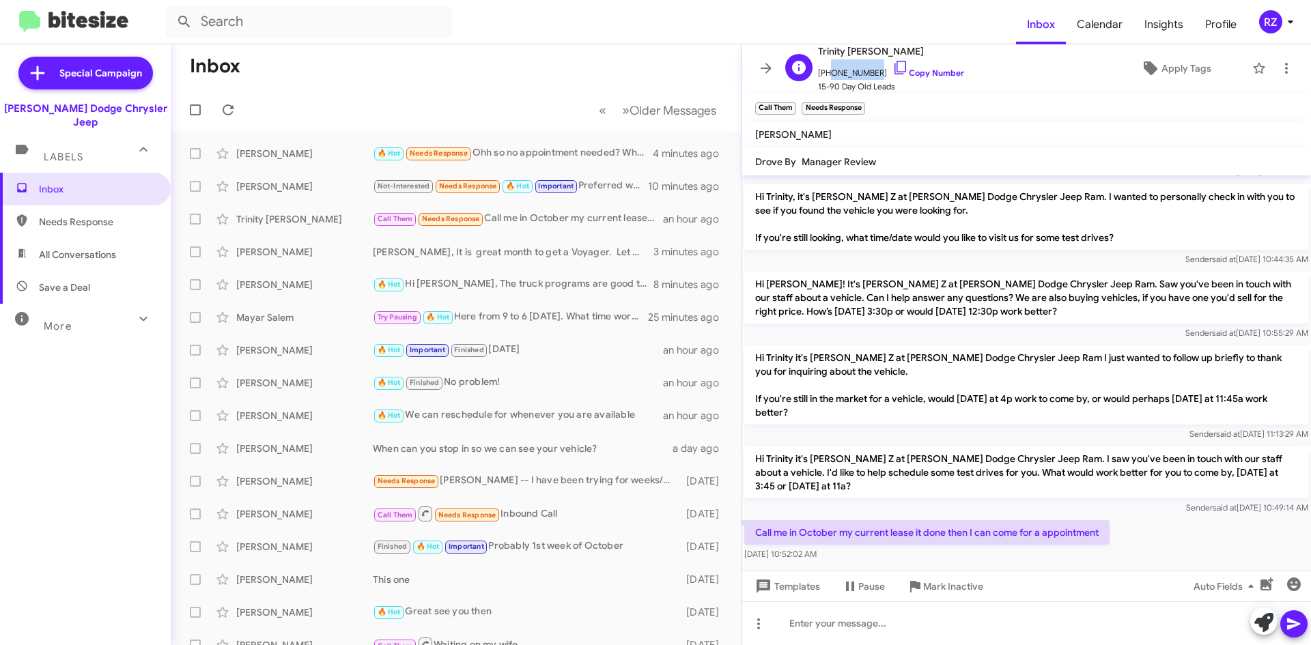
drag, startPoint x: 871, startPoint y: 72, endPoint x: 828, endPoint y: 72, distance: 43.7
click at [828, 72] on span "[PHONE_NUMBER] Copy Number" at bounding box center [891, 69] width 146 height 20
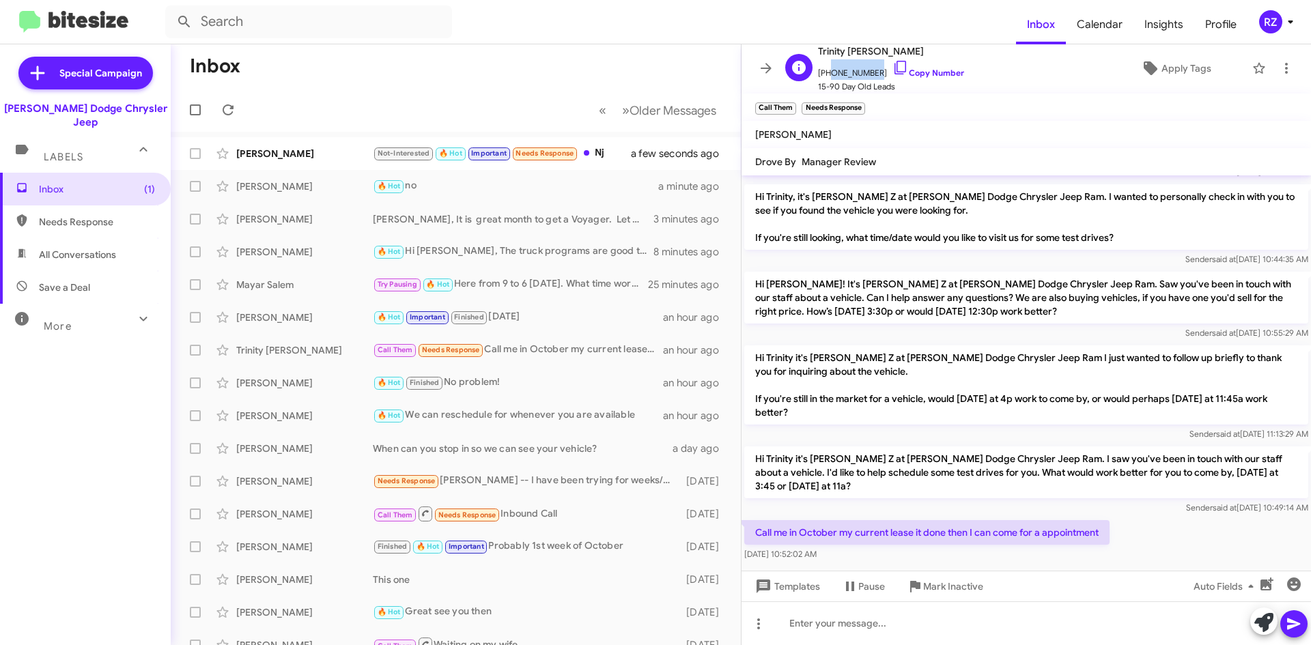
copy span "9086444676"
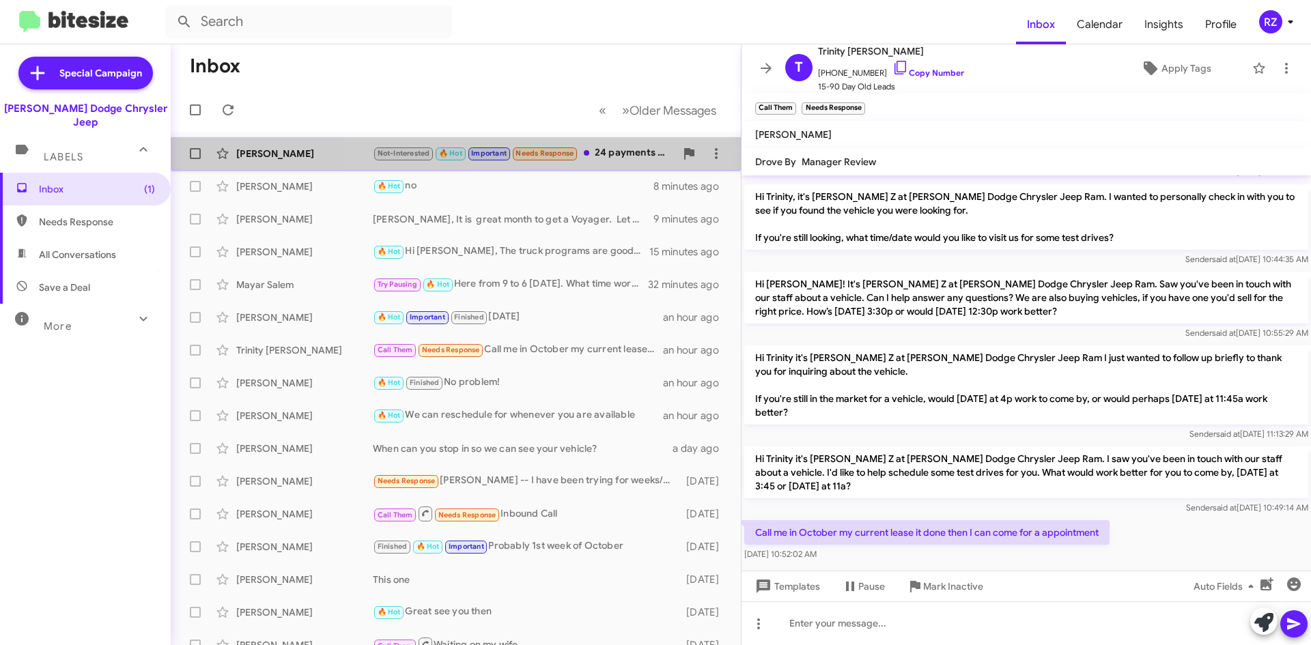
click at [600, 158] on div "Not-Interested 🔥 Hot Important Needs Response 24 payments remaining at 423" at bounding box center [524, 153] width 303 height 16
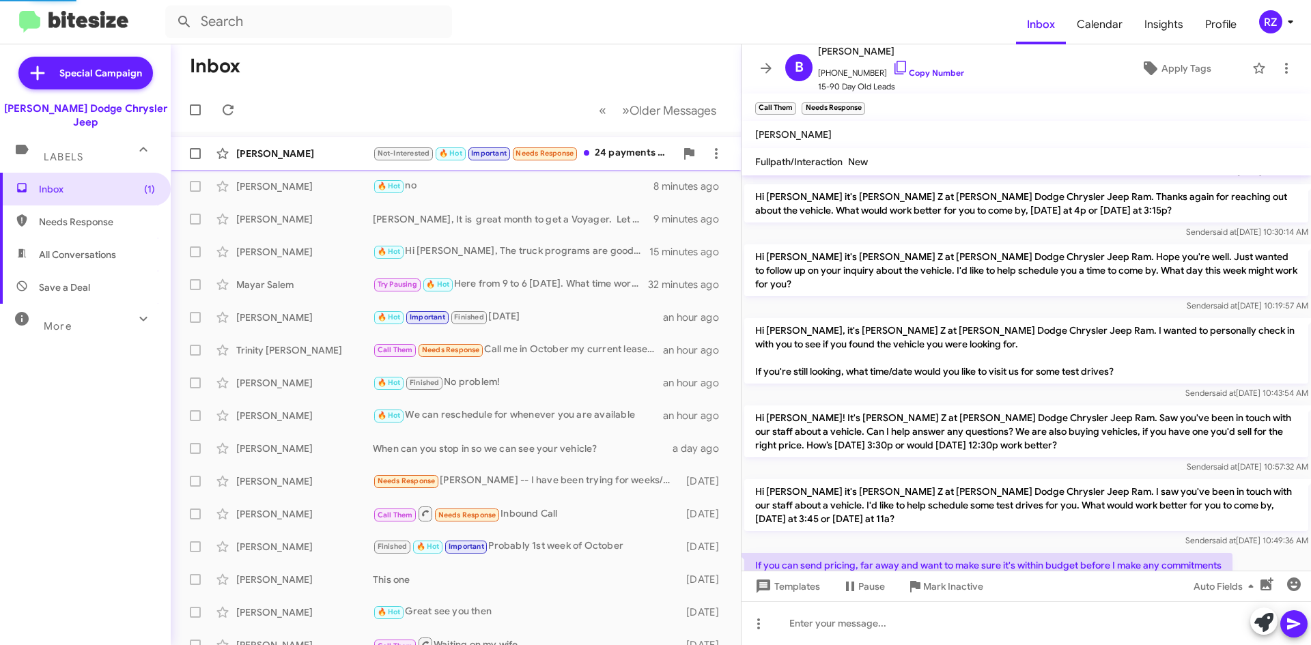
scroll to position [568, 0]
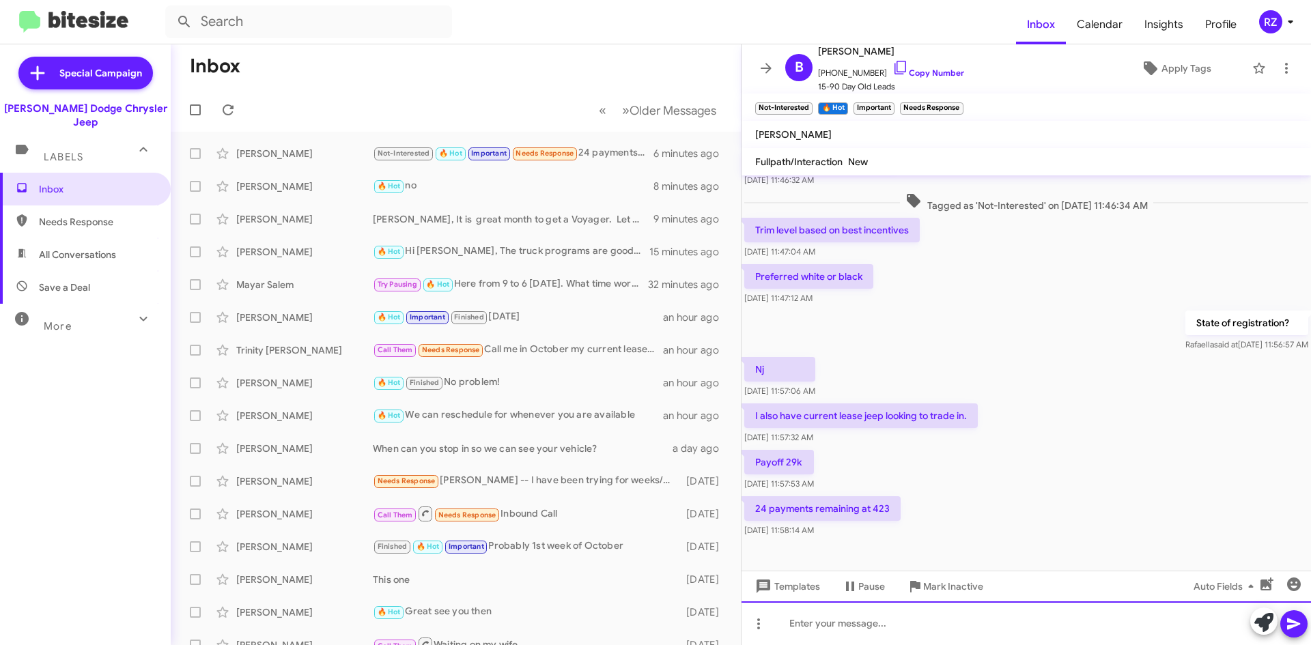
click at [829, 630] on div at bounding box center [1027, 624] width 570 height 44
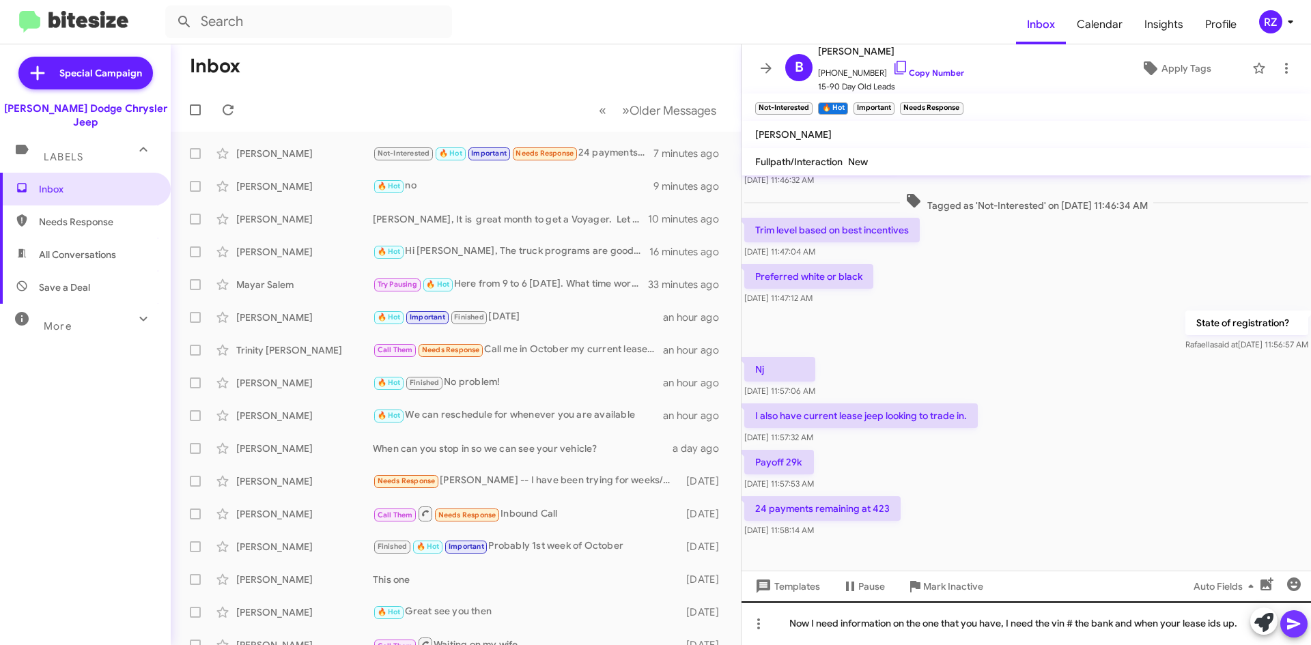
drag, startPoint x: 1293, startPoint y: 622, endPoint x: 1245, endPoint y: 611, distance: 49.0
click at [1292, 622] on icon at bounding box center [1293, 625] width 13 height 12
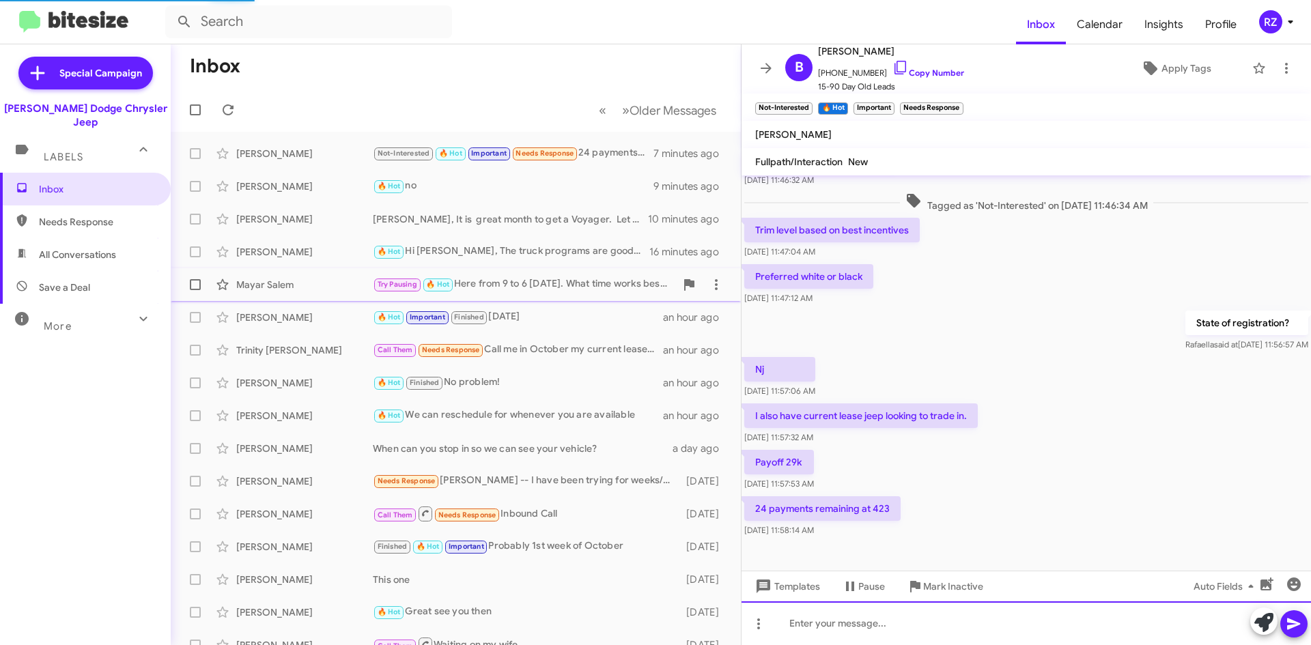
scroll to position [0, 0]
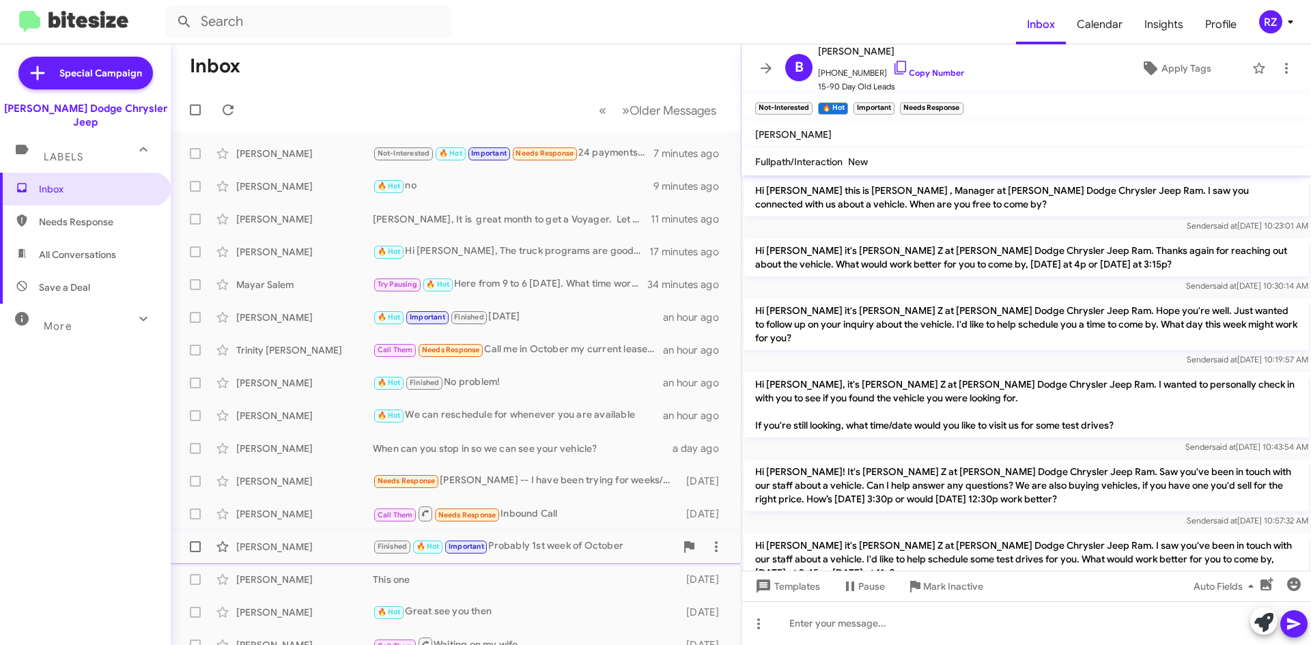
click at [640, 553] on div "Finished 🔥 Hot Important Probably 1st week of October" at bounding box center [524, 547] width 303 height 16
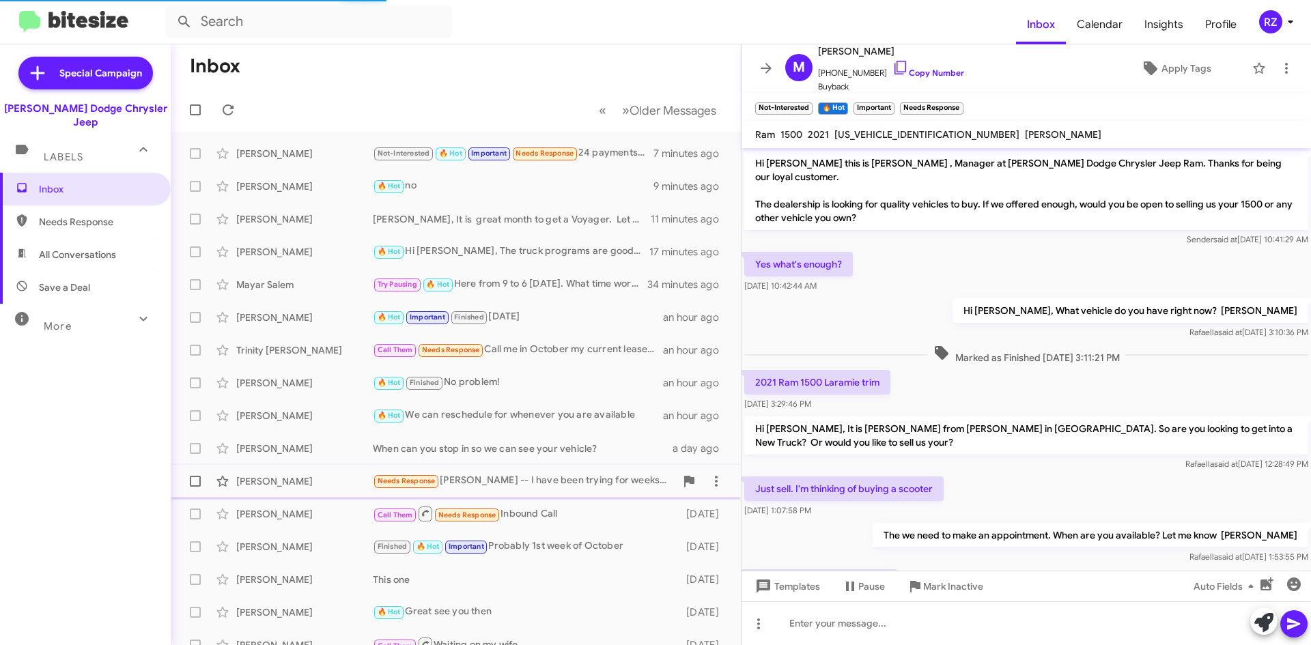
scroll to position [59, 0]
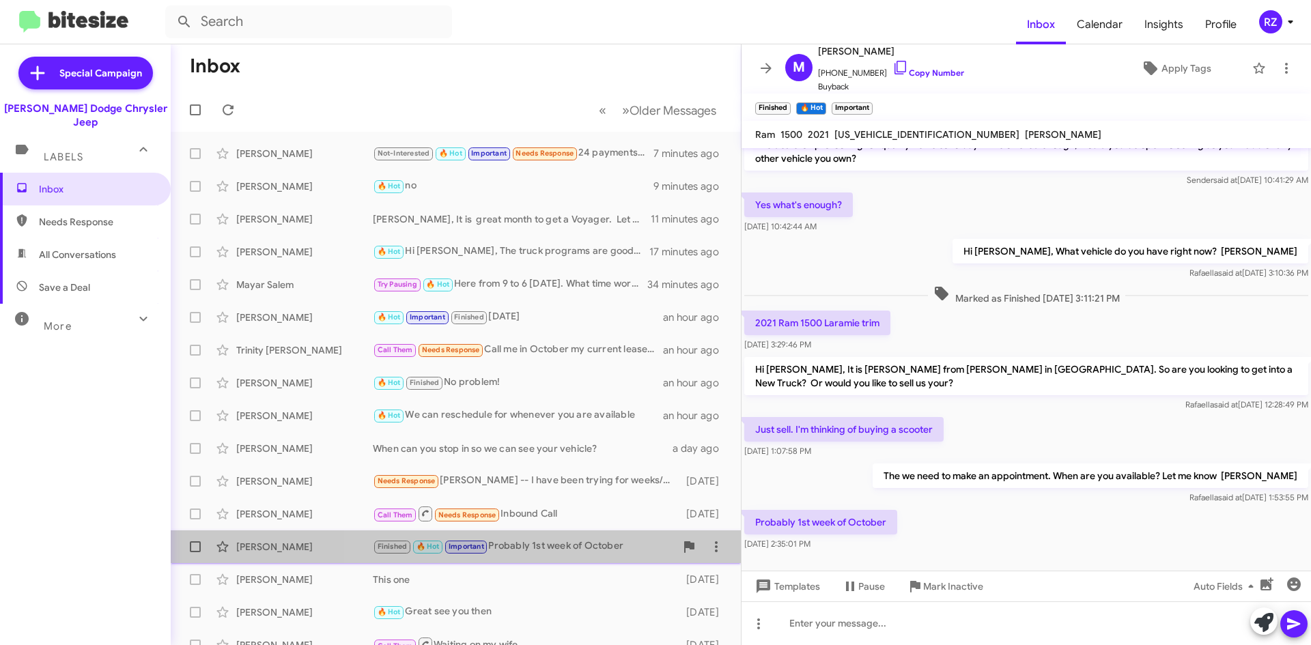
click at [637, 543] on div "Finished 🔥 Hot Important Probably 1st week of October" at bounding box center [524, 547] width 303 height 16
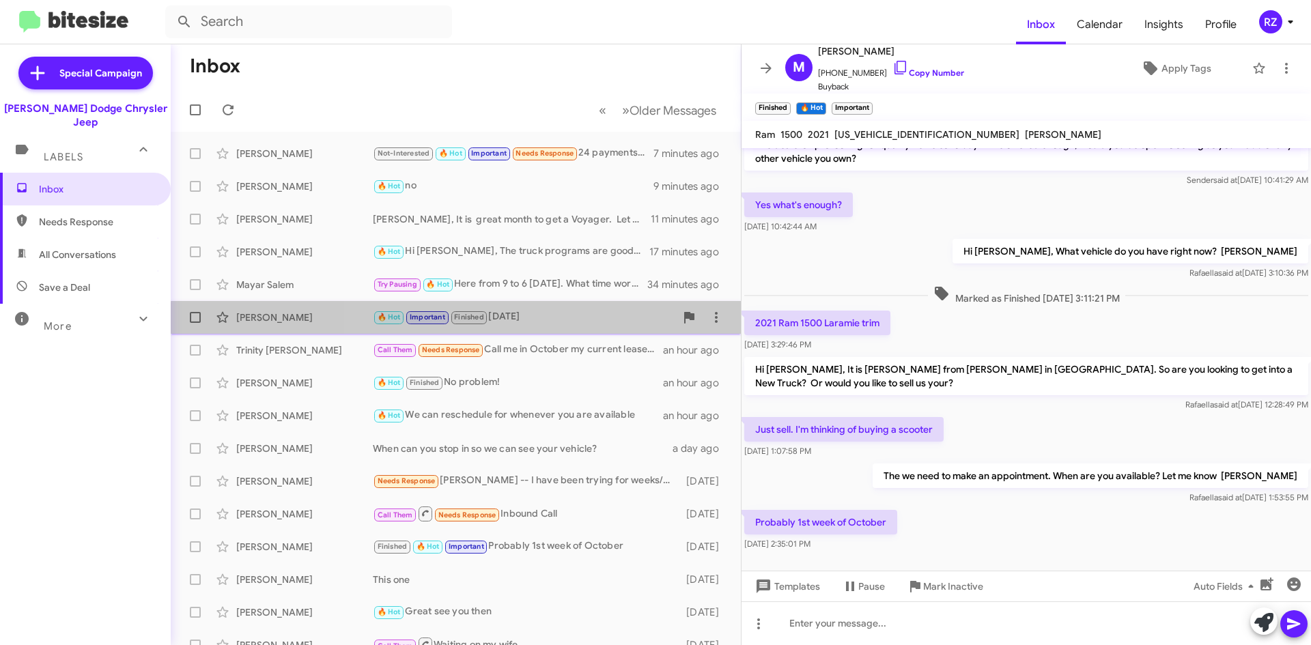
click at [601, 326] on div "[PERSON_NAME] 🔥 Hot Important Finished [DATE] an hour ago" at bounding box center [456, 317] width 548 height 27
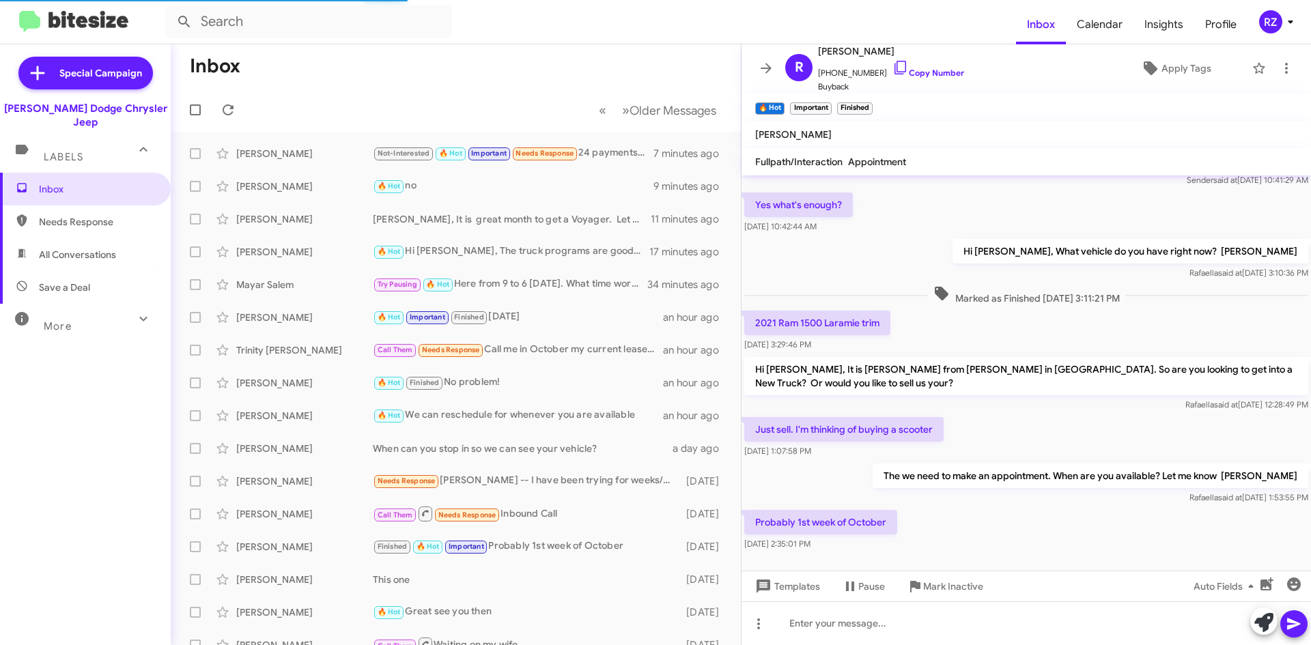
scroll to position [190, 0]
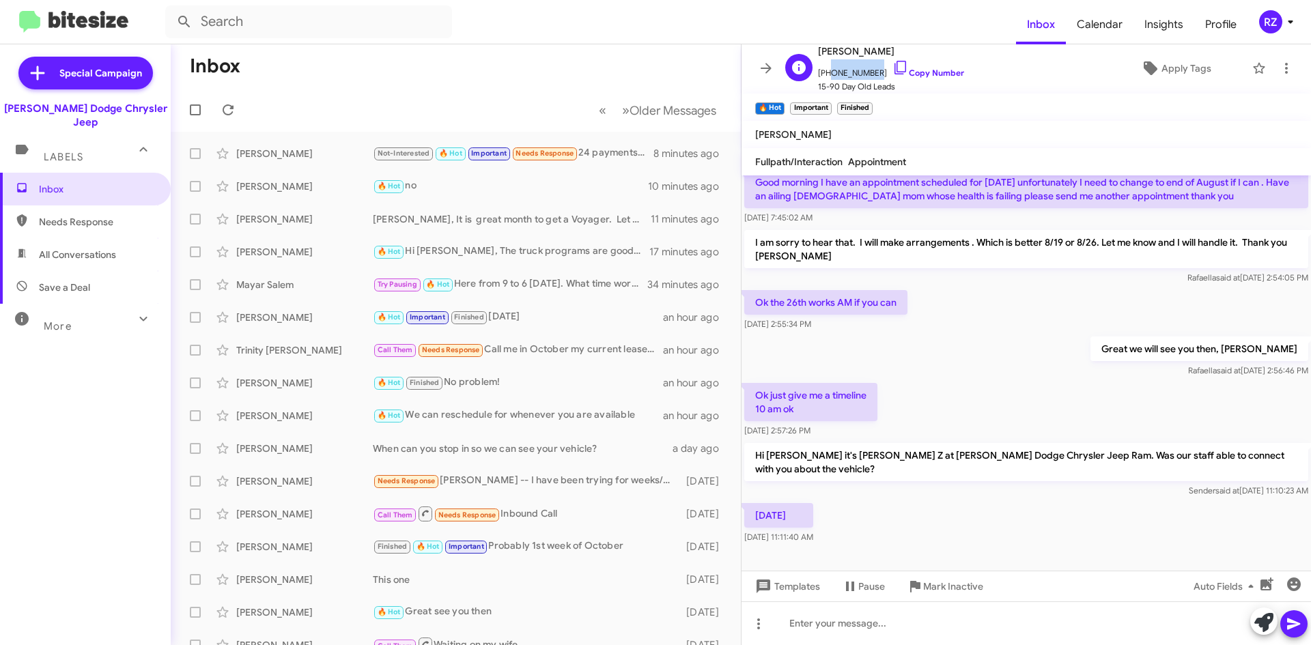
drag, startPoint x: 869, startPoint y: 74, endPoint x: 825, endPoint y: 78, distance: 44.6
click at [825, 78] on span "[PHONE_NUMBER] Copy Number" at bounding box center [891, 69] width 146 height 20
copy span "3473868146"
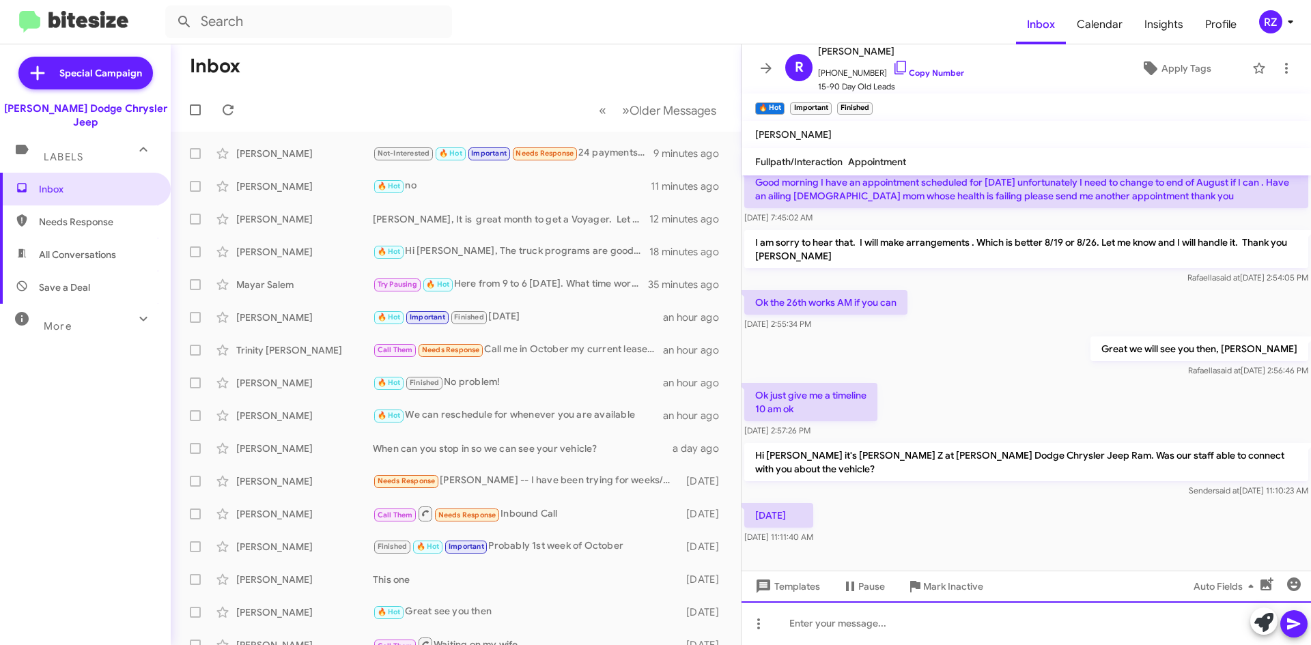
click at [886, 613] on div at bounding box center [1027, 624] width 570 height 44
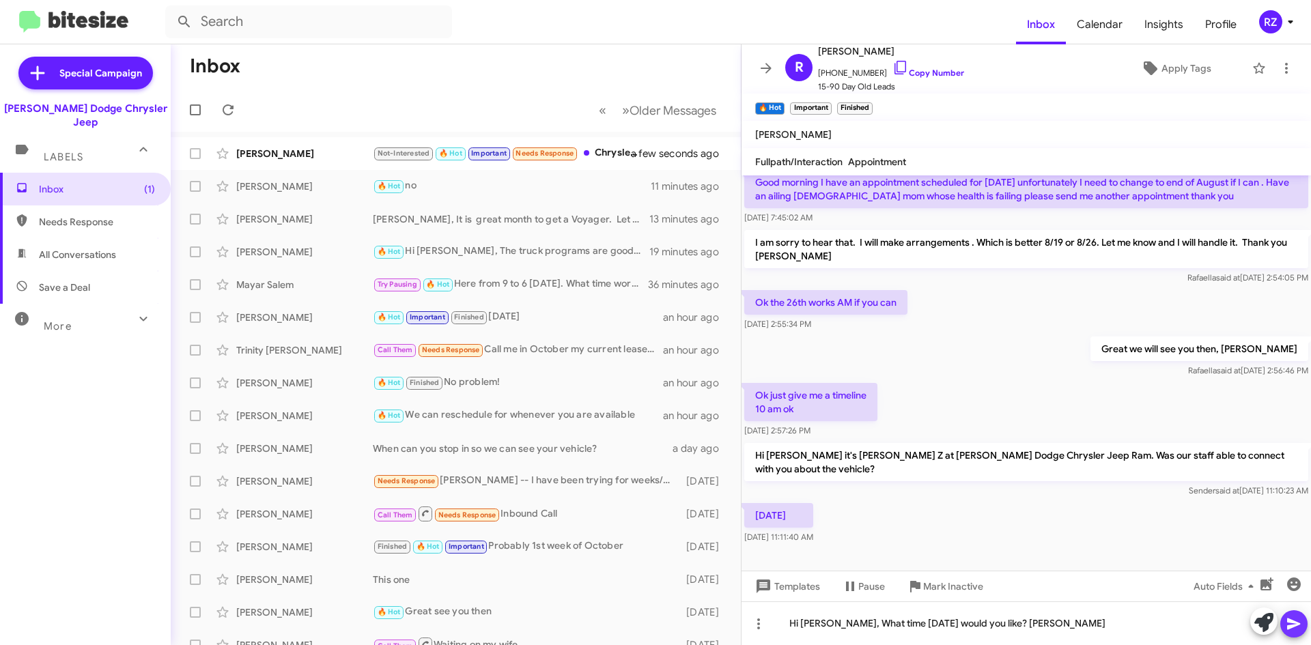
click at [1296, 626] on icon at bounding box center [1293, 625] width 13 height 12
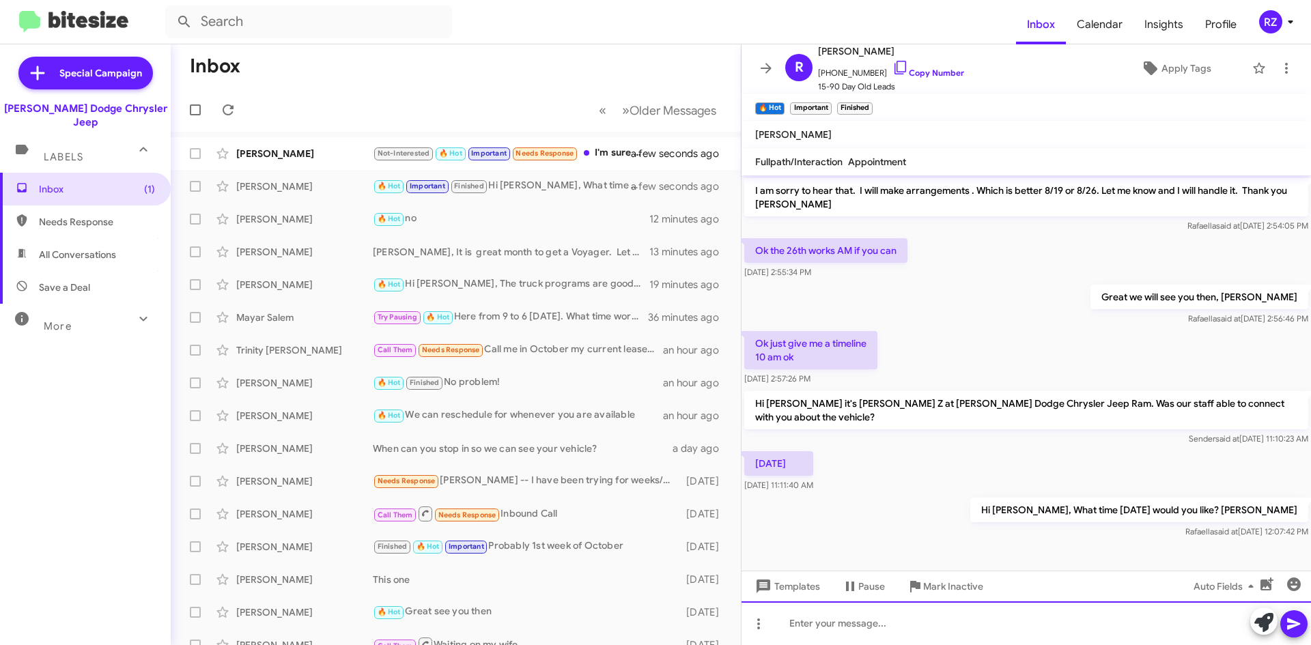
scroll to position [486, 0]
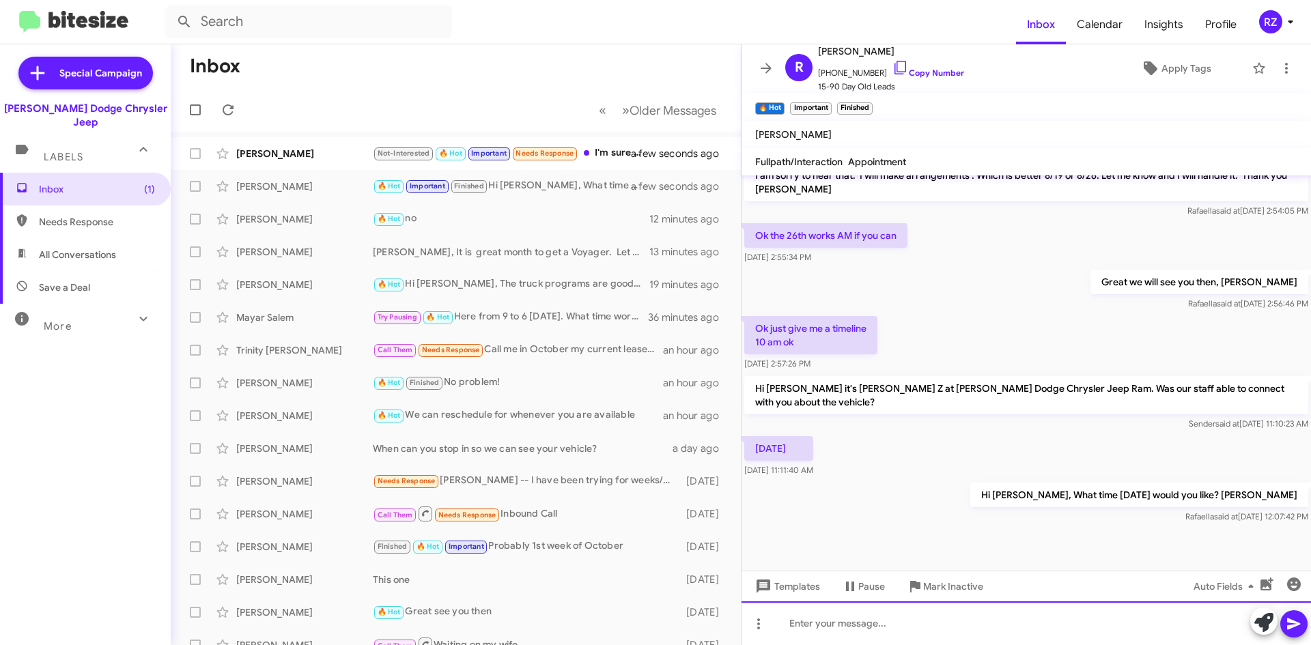
click at [822, 632] on div at bounding box center [1027, 624] width 570 height 44
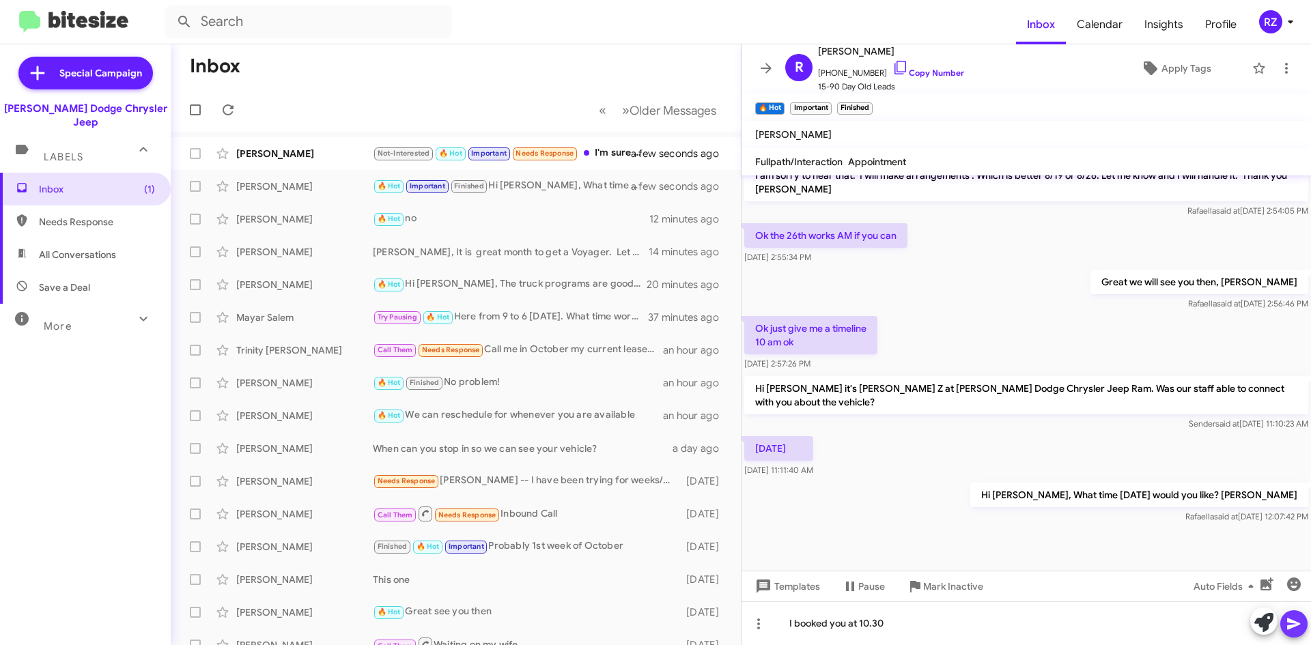
click at [1291, 628] on icon at bounding box center [1293, 625] width 13 height 12
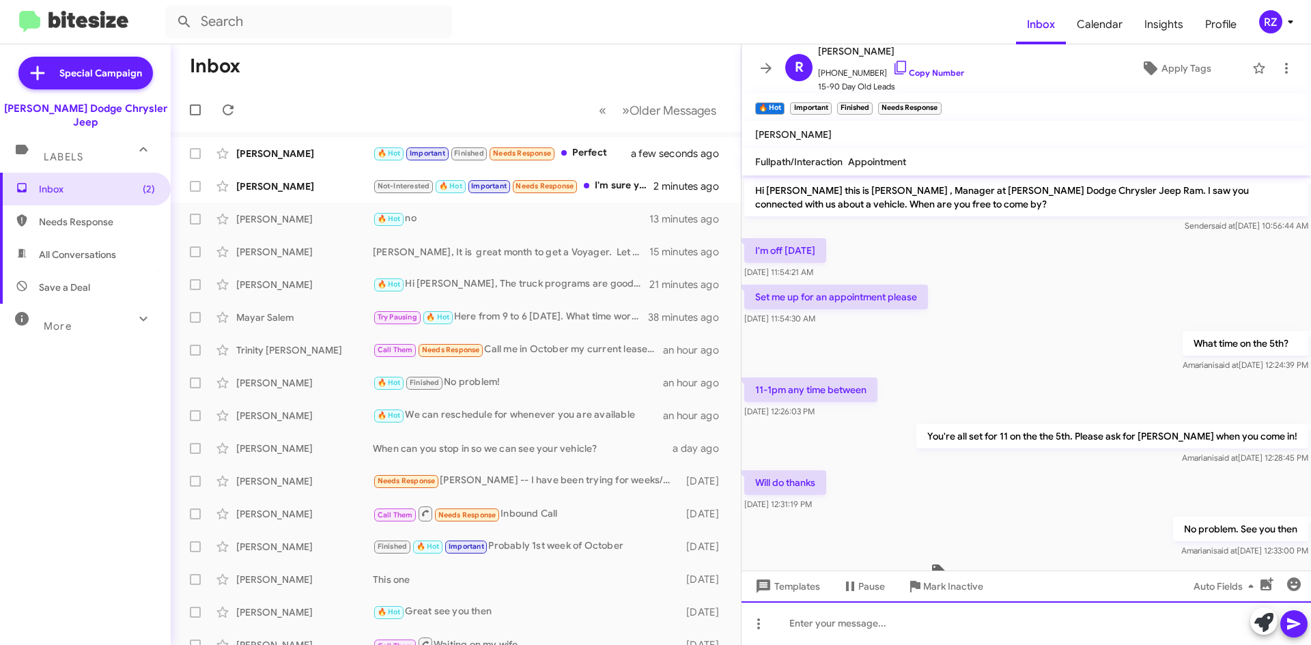
scroll to position [585, 0]
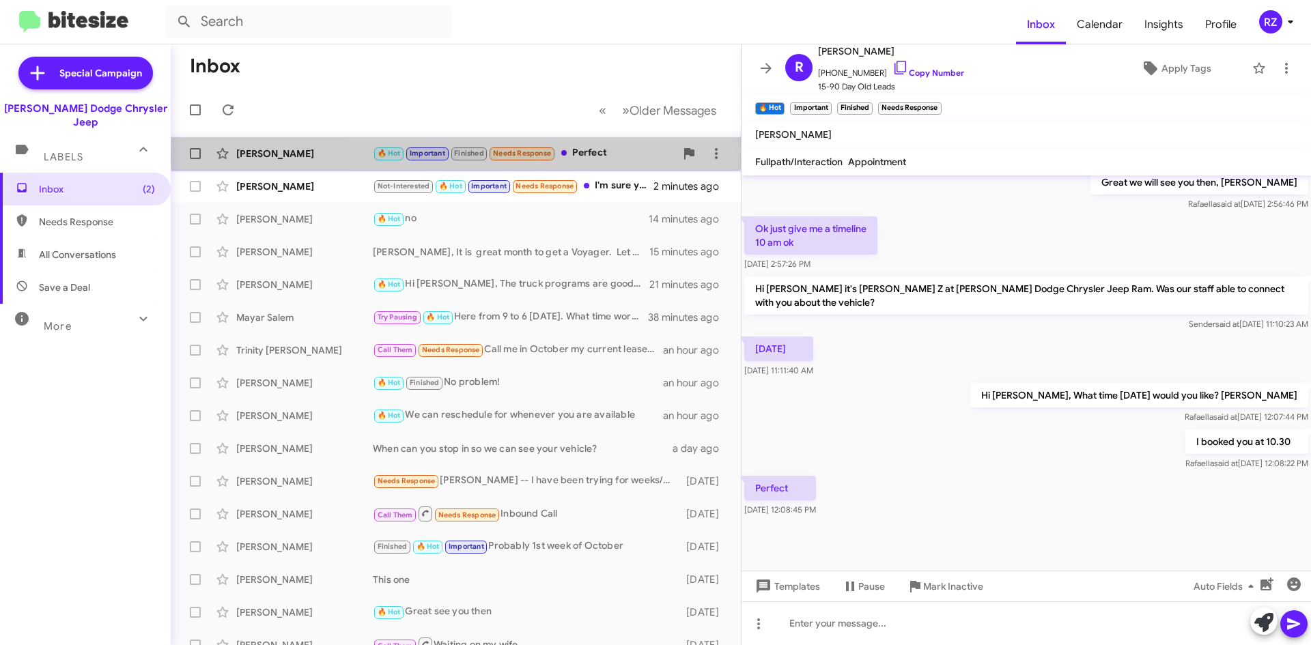
click at [639, 154] on div "🔥 Hot Important Finished Needs Response Perfect" at bounding box center [524, 153] width 303 height 16
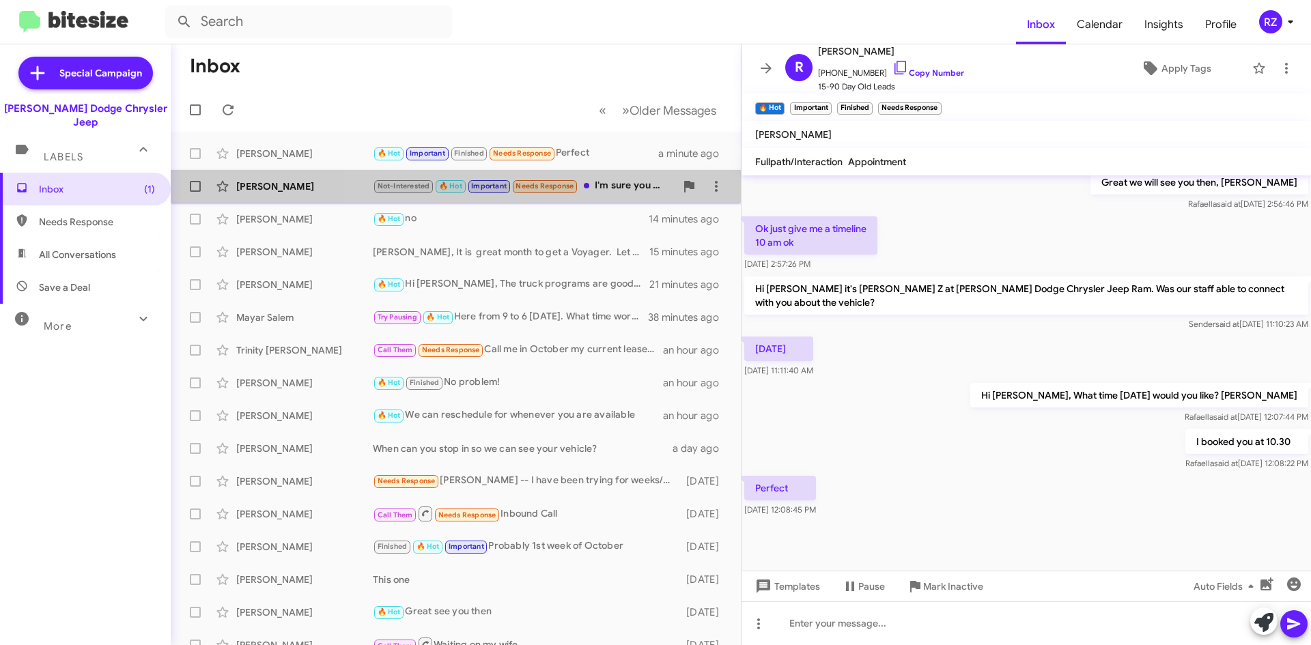
click at [601, 192] on div "Not-Interested 🔥 Hot Important Needs Response I'm sure you will get a better bu…" at bounding box center [524, 186] width 303 height 16
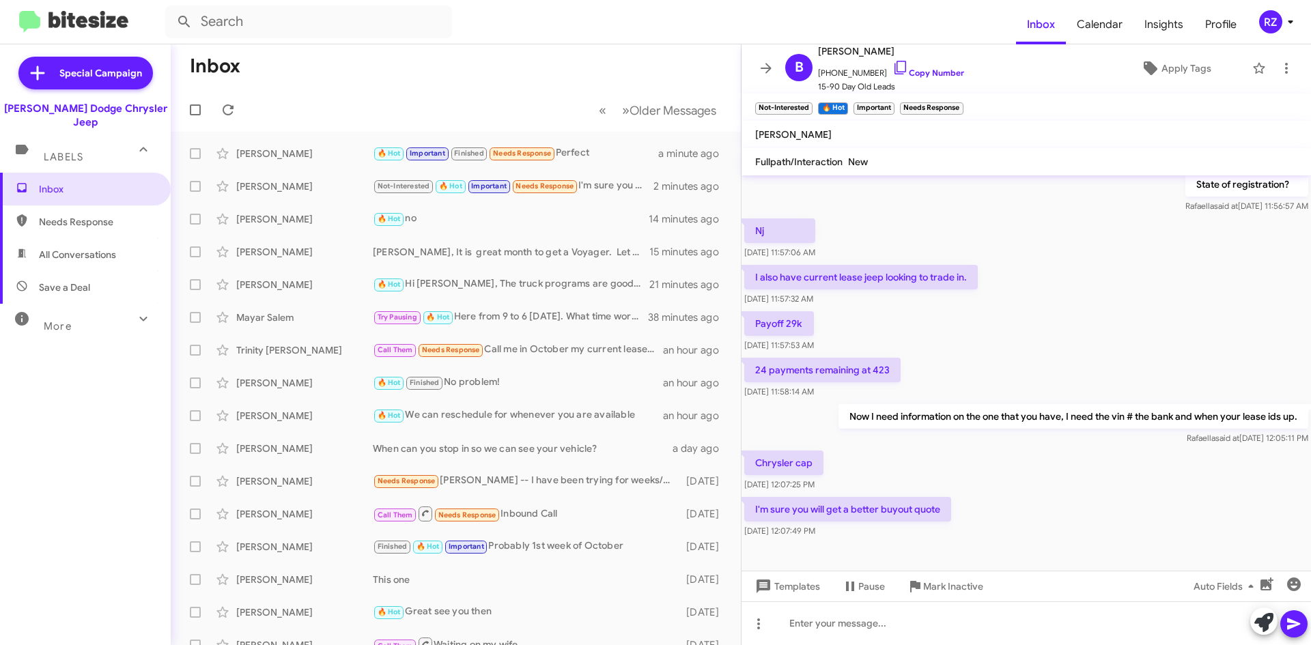
scroll to position [717, 0]
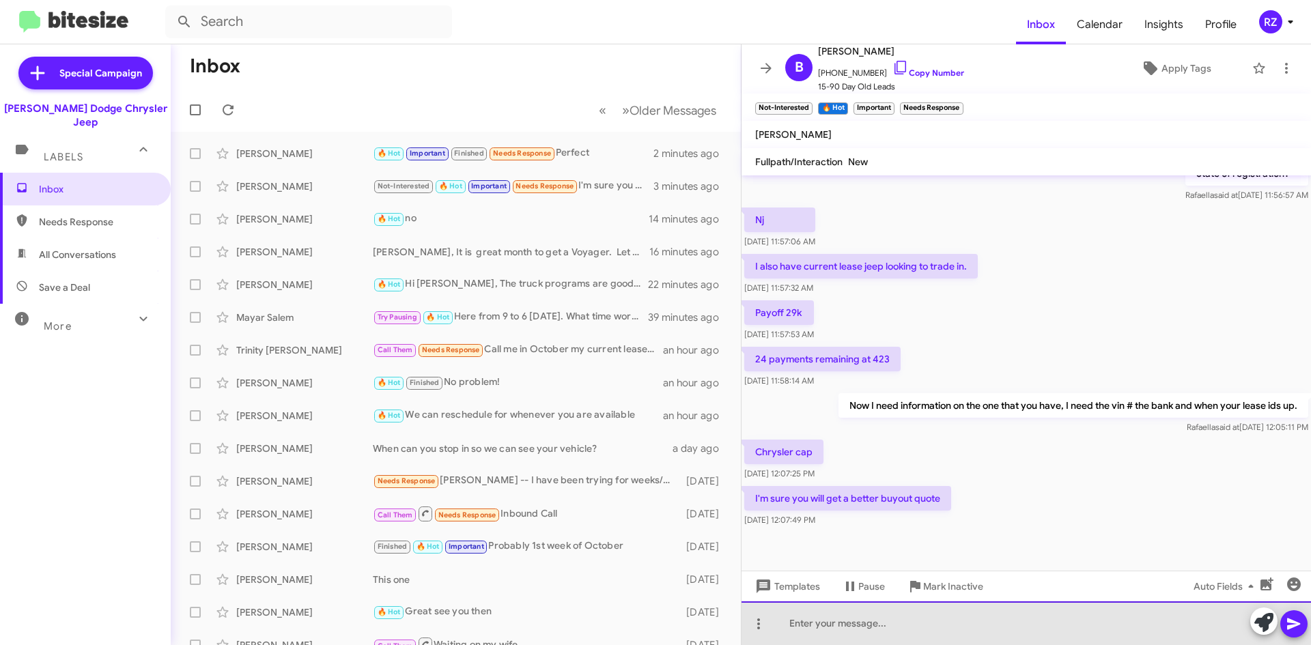
click at [825, 619] on div at bounding box center [1027, 624] width 570 height 44
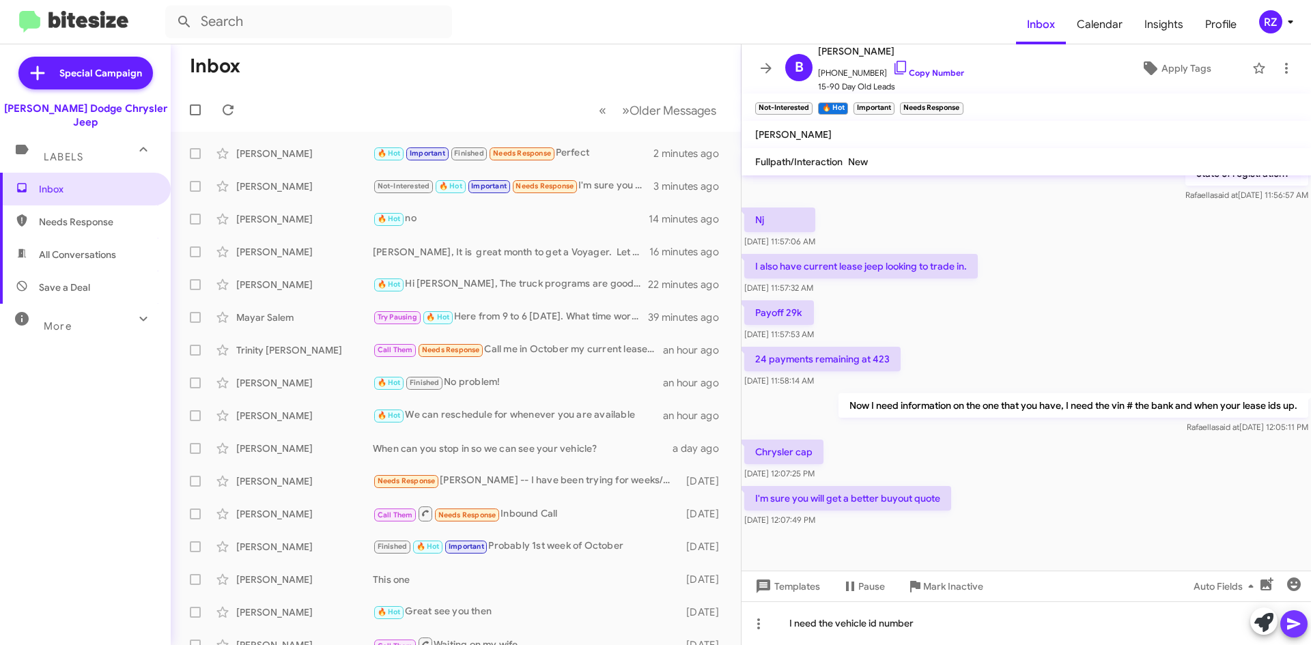
drag, startPoint x: 1302, startPoint y: 629, endPoint x: 1299, endPoint y: 622, distance: 7.6
click at [1302, 628] on button at bounding box center [1294, 624] width 27 height 27
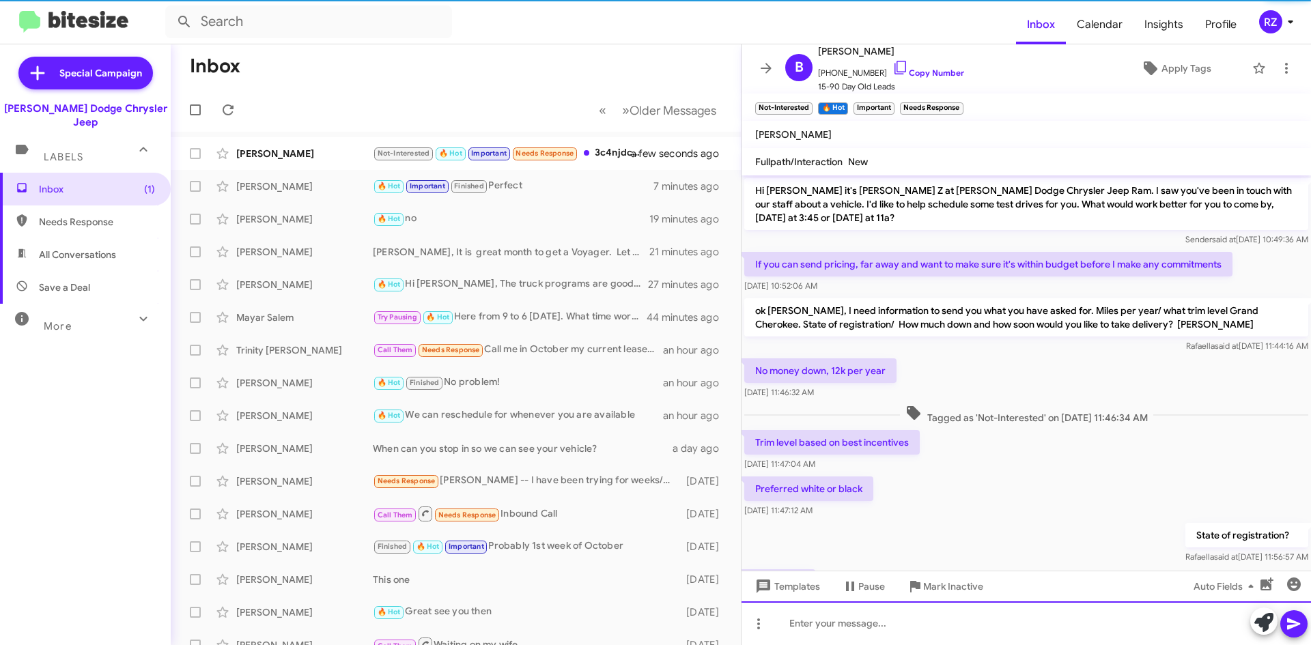
scroll to position [608, 0]
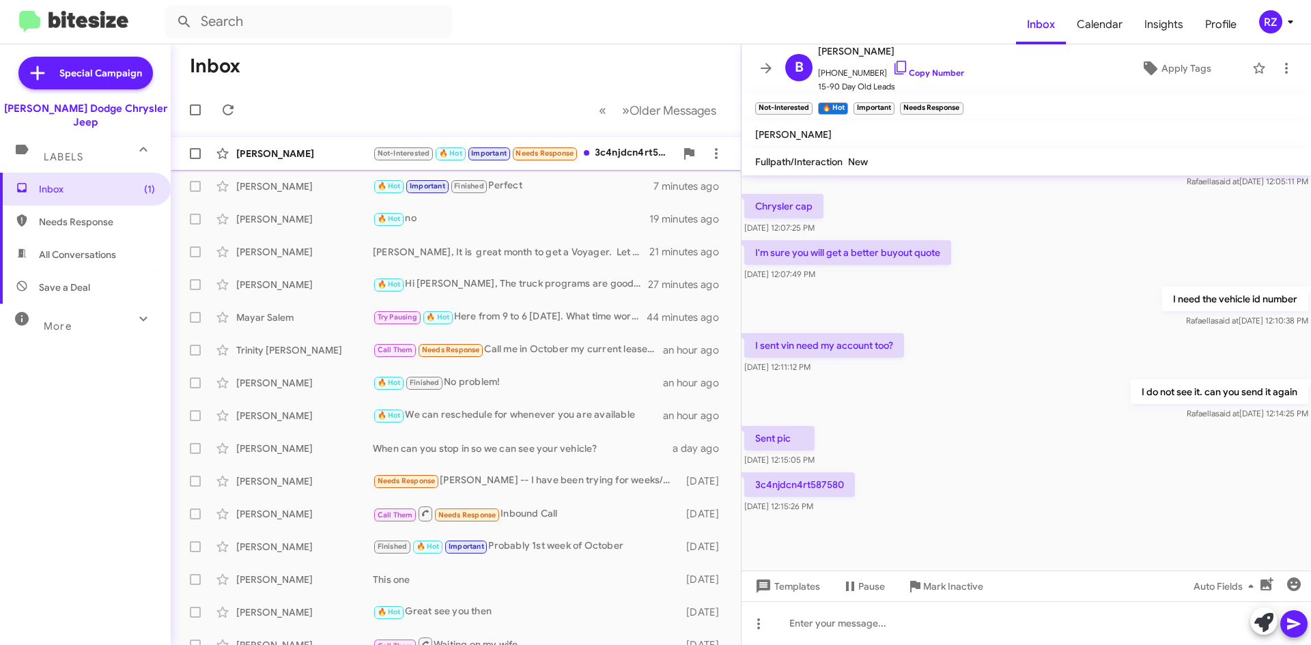
click at [347, 151] on div "[PERSON_NAME]" at bounding box center [304, 154] width 137 height 14
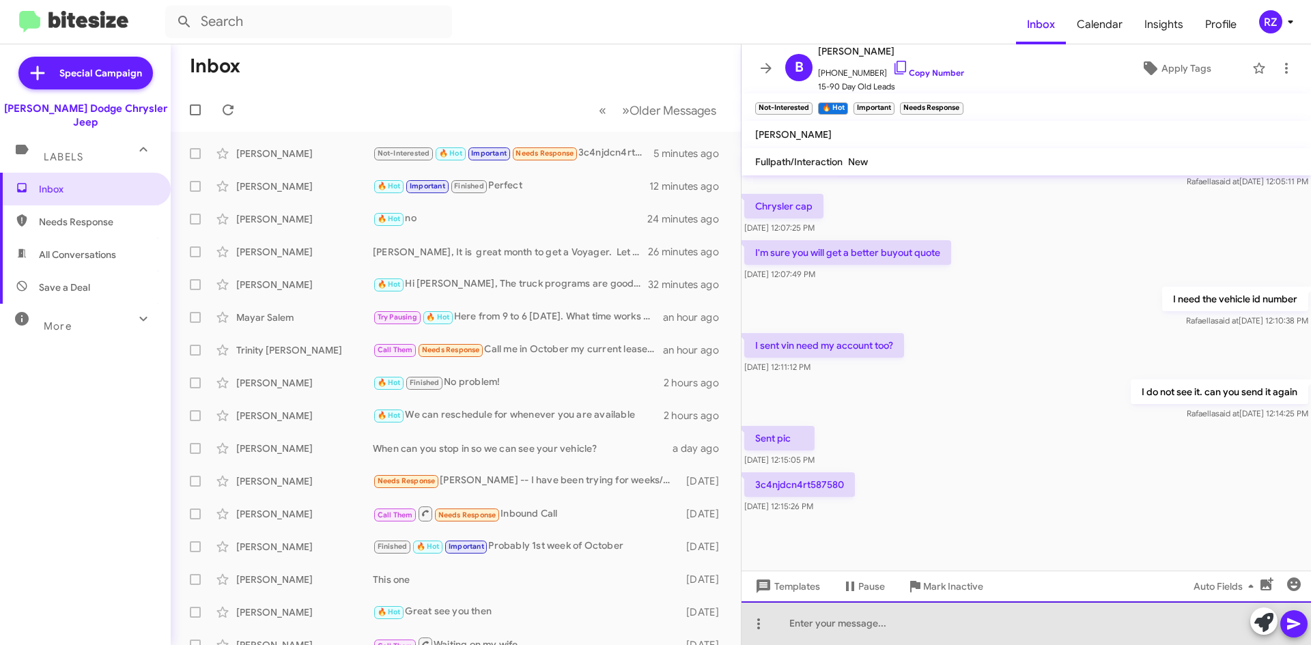
click at [845, 622] on div at bounding box center [1027, 624] width 570 height 44
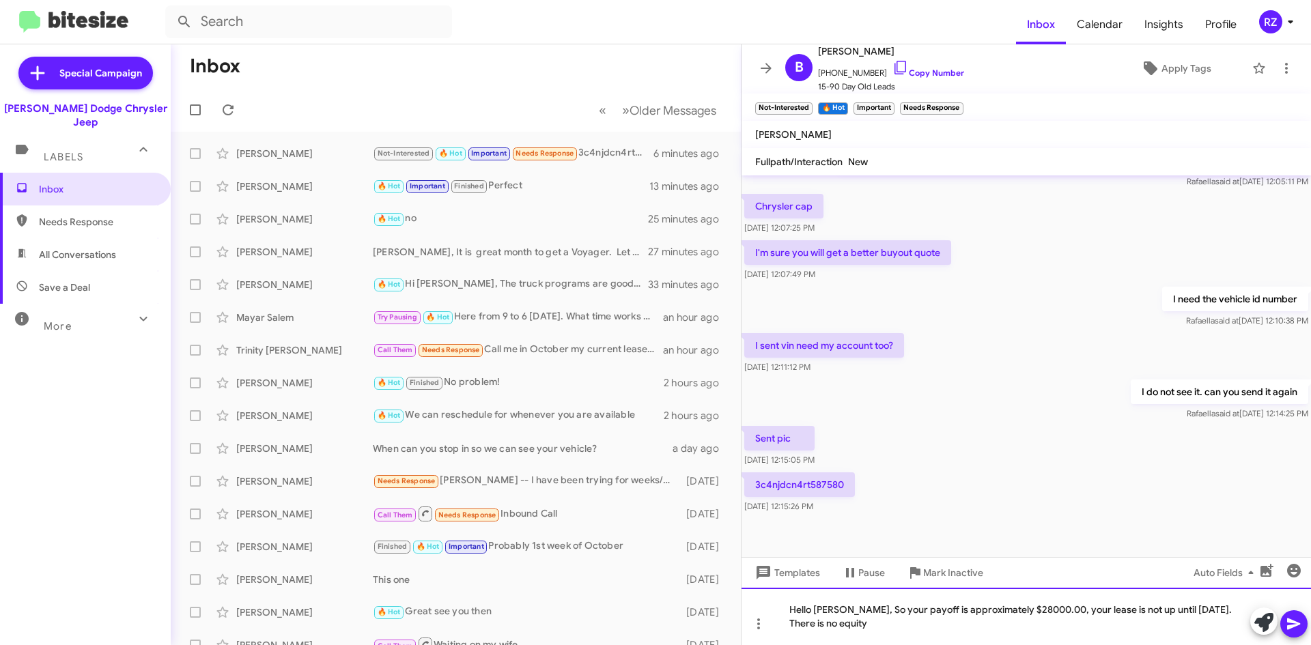
scroll to position [621, 0]
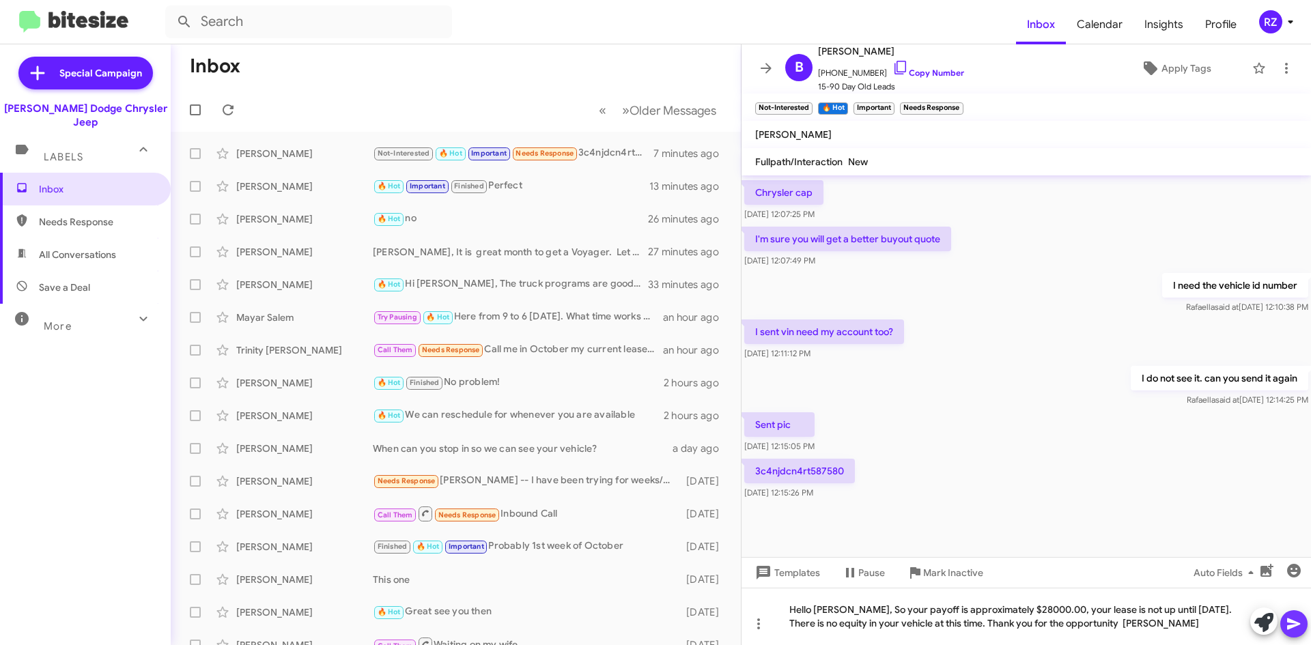
click at [1296, 624] on icon at bounding box center [1293, 625] width 13 height 12
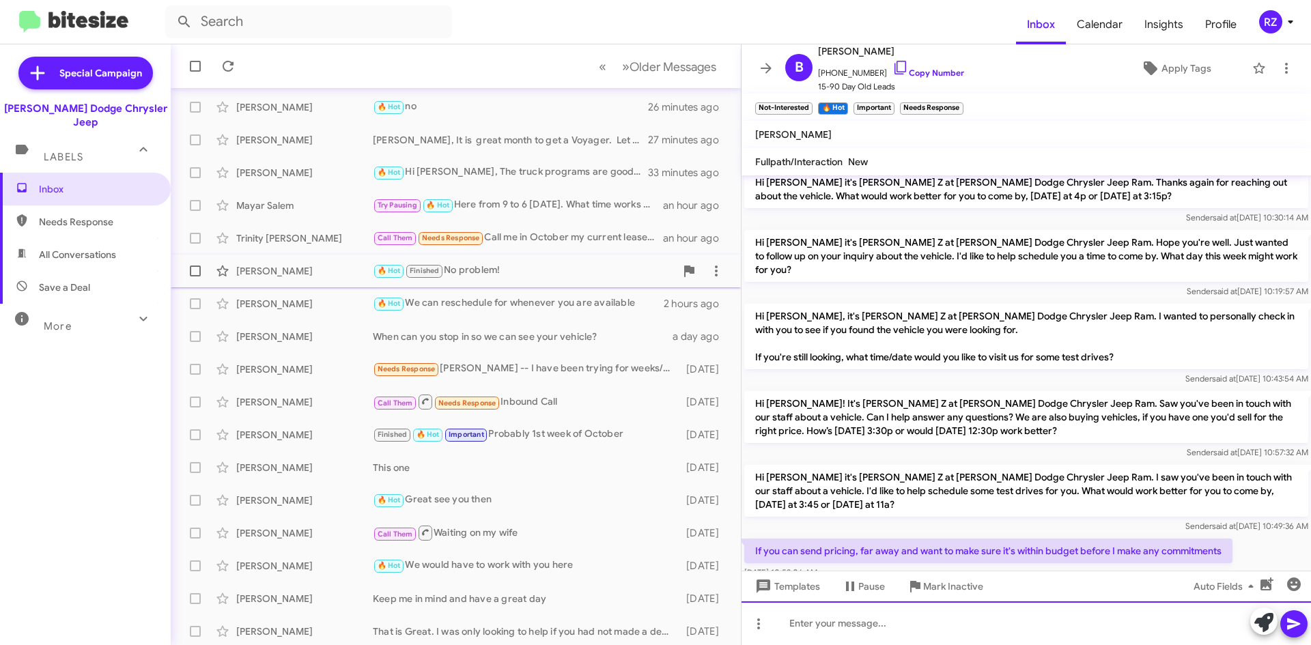
scroll to position [148, 0]
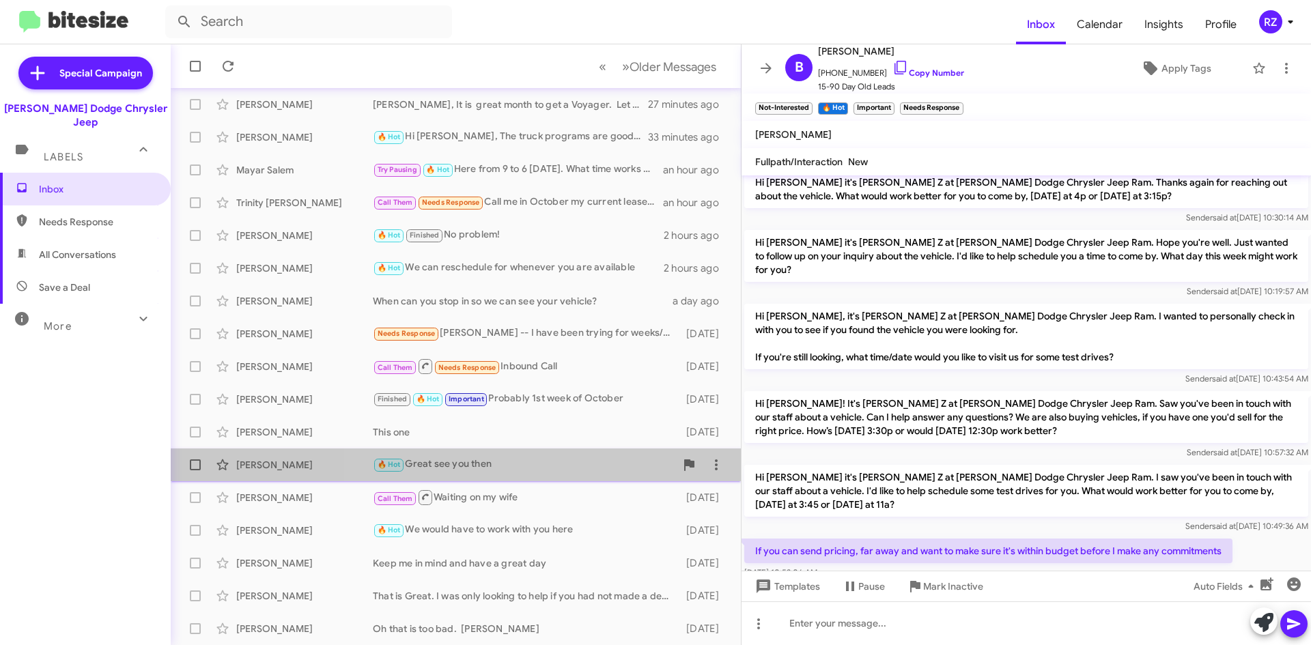
click at [605, 468] on div "🔥 Hot Great see you then" at bounding box center [524, 465] width 303 height 16
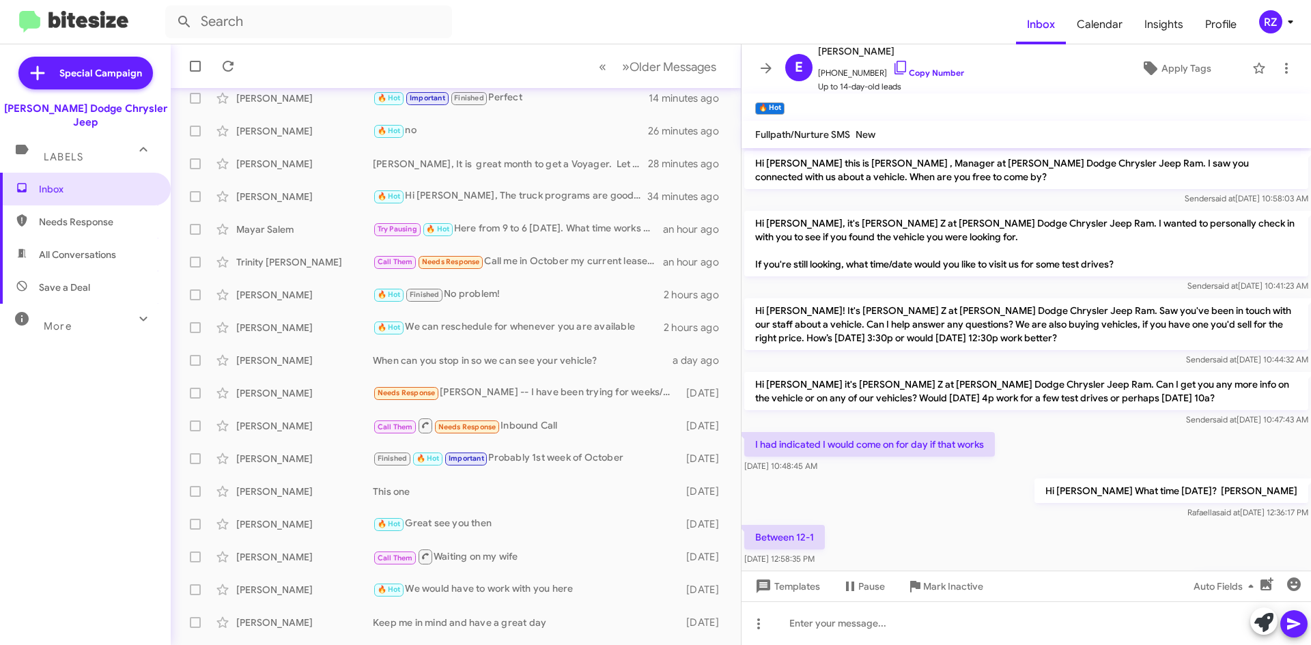
scroll to position [11, 0]
